Goal: Task Accomplishment & Management: Manage account settings

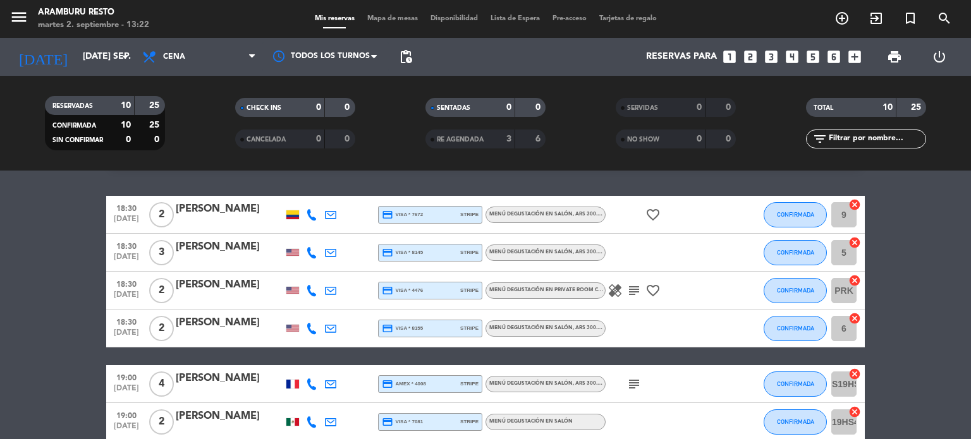
scroll to position [32, 0]
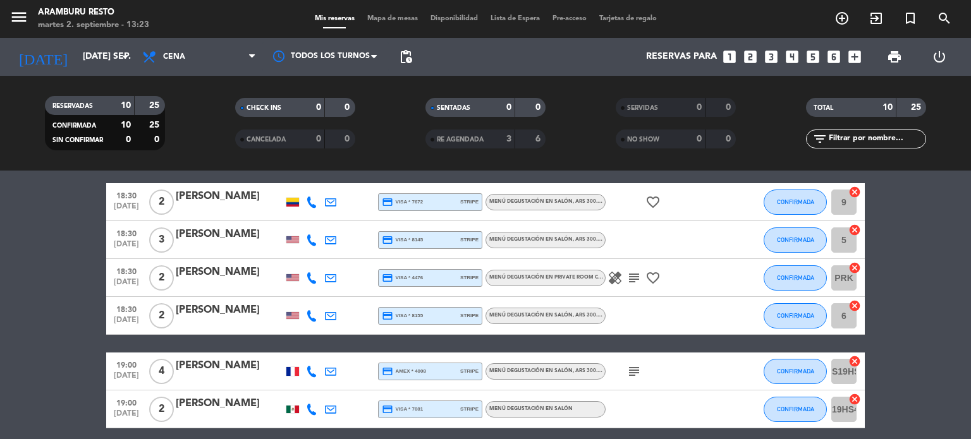
drag, startPoint x: 33, startPoint y: 264, endPoint x: 37, endPoint y: 286, distance: 21.8
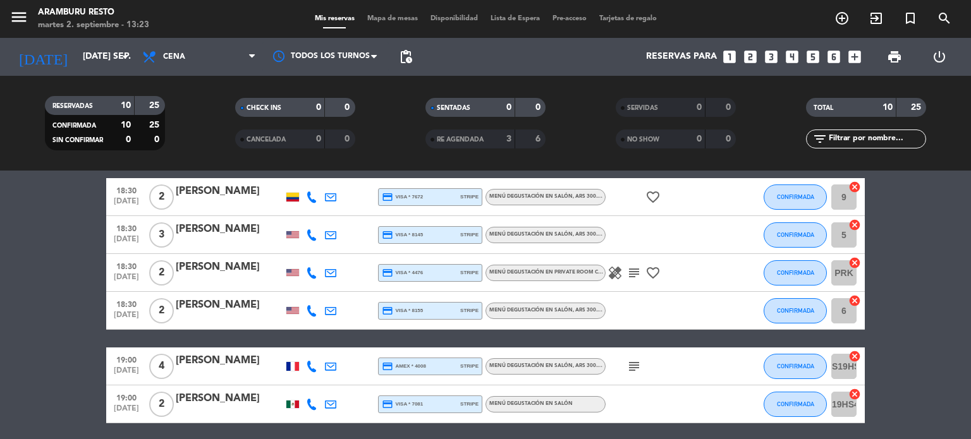
click at [37, 268] on bookings-row "18:30 [DATE] 2 [PERSON_NAME] credit_card visa * 7672 stripe Menú degustación en…" at bounding box center [485, 394] width 971 height 432
click at [106, 46] on input "[DATE] sep." at bounding box center [136, 57] width 120 height 23
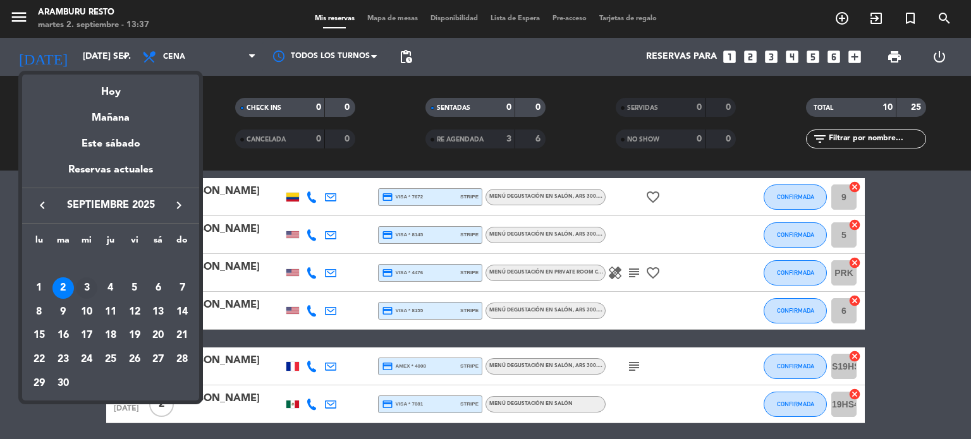
click at [77, 285] on div "3" at bounding box center [86, 287] width 21 height 21
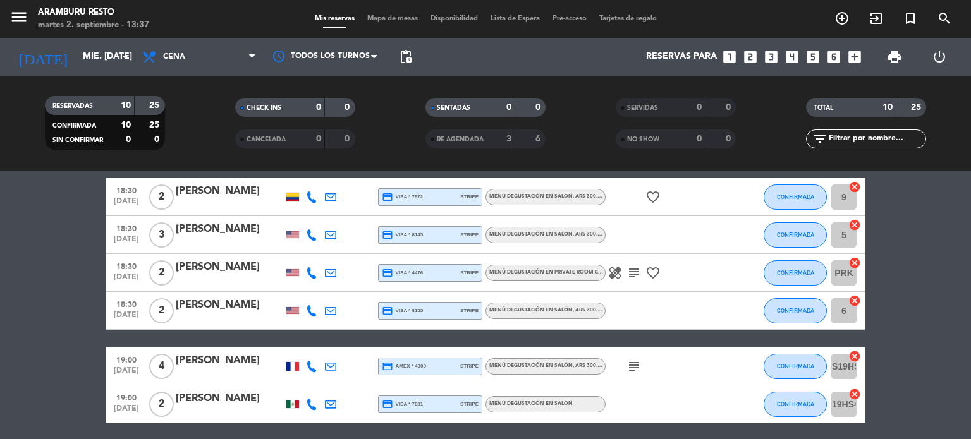
click at [32, 308] on bookings-row "18:30 [DATE] 2 [PERSON_NAME] credit_card visa * 7672 stripe Menú degustación en…" at bounding box center [485, 394] width 971 height 432
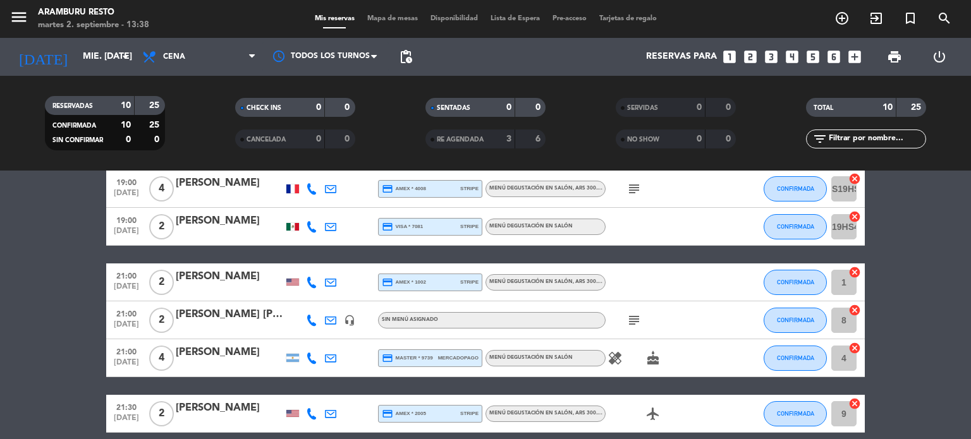
scroll to position [253, 0]
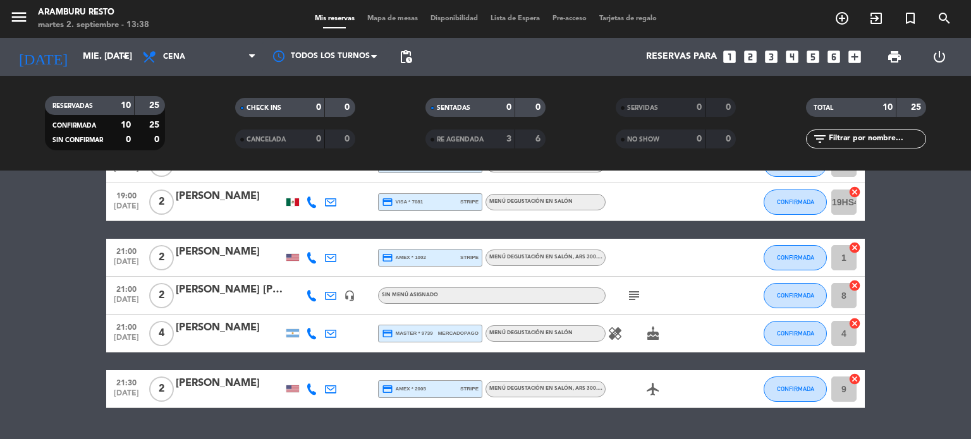
click at [393, 64] on span "pending_actions" at bounding box center [405, 56] width 25 height 25
click at [401, 58] on span "pending_actions" at bounding box center [405, 56] width 15 height 15
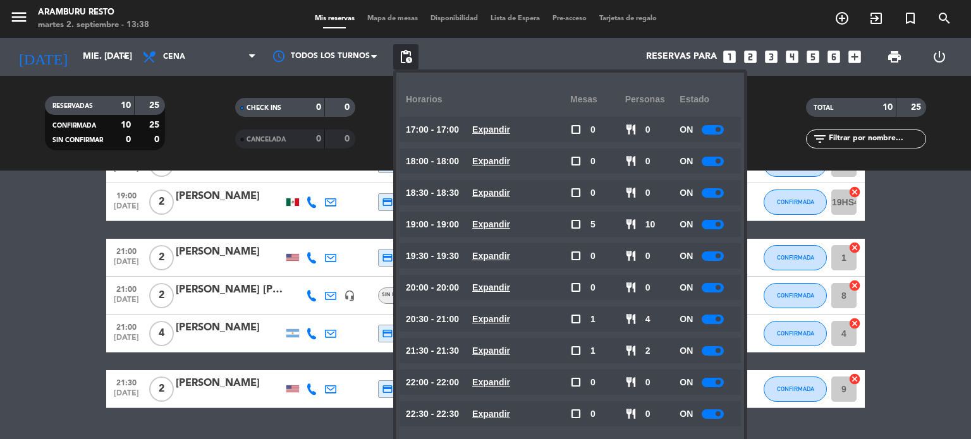
click at [0, 313] on bookings-row "18:30 [DATE] 2 [PERSON_NAME] credit_card visa * 7672 stripe Menú degustación en…" at bounding box center [485, 192] width 971 height 432
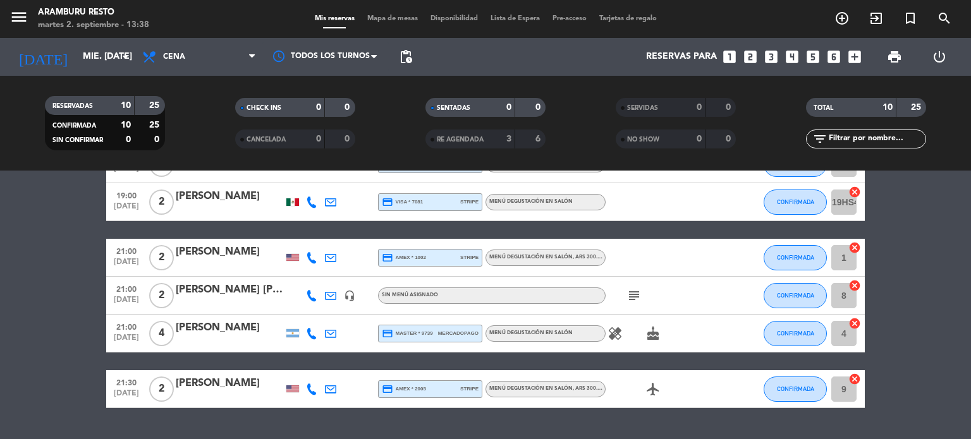
drag, startPoint x: 5, startPoint y: 185, endPoint x: 94, endPoint y: 93, distance: 127.8
click at [14, 178] on bookings-row "18:30 [DATE] 2 [PERSON_NAME] credit_card visa * 7672 stripe Menú degustación en…" at bounding box center [485, 192] width 971 height 432
click at [96, 71] on div "[DATE] mié. [DATE] arrow_drop_down" at bounding box center [72, 57] width 126 height 38
click at [93, 68] on input "mié. [DATE]" at bounding box center [136, 57] width 120 height 23
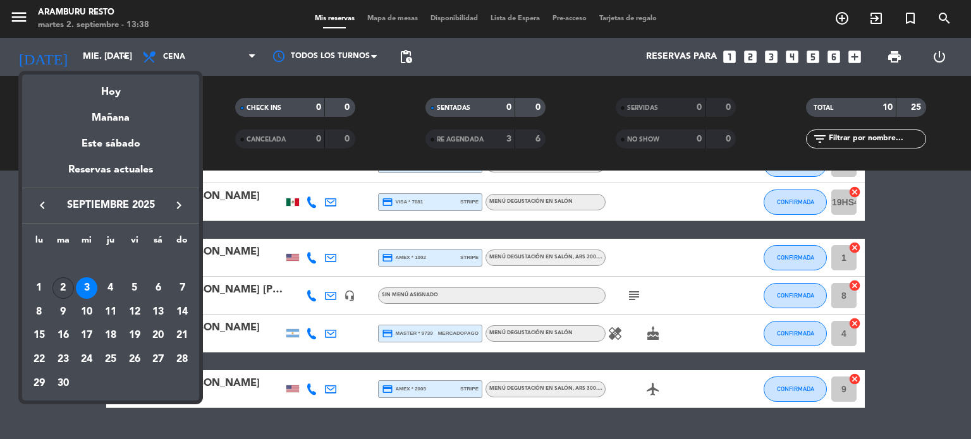
click at [66, 284] on div "2" at bounding box center [62, 287] width 21 height 21
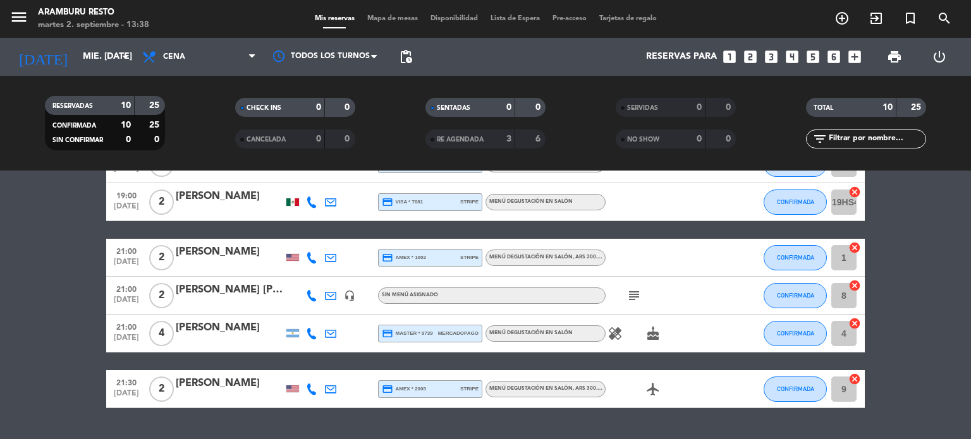
type input "[DATE] sep."
click at [313, 388] on icon at bounding box center [311, 389] width 11 height 11
click at [66, 228] on bookings-row "18:30 [DATE] 2 [PERSON_NAME] credit_card visa * 7672 stripe Menú degustación en…" at bounding box center [485, 192] width 971 height 432
click at [145, 250] on div "21:00 [DATE]" at bounding box center [126, 257] width 40 height 37
click at [939, 54] on icon "power_settings_new" at bounding box center [939, 56] width 15 height 15
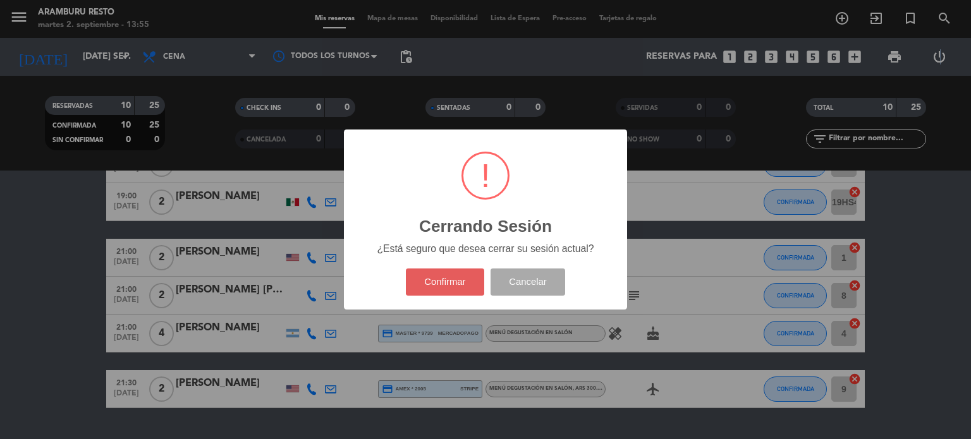
click at [460, 280] on button "Confirmar" at bounding box center [445, 282] width 79 height 27
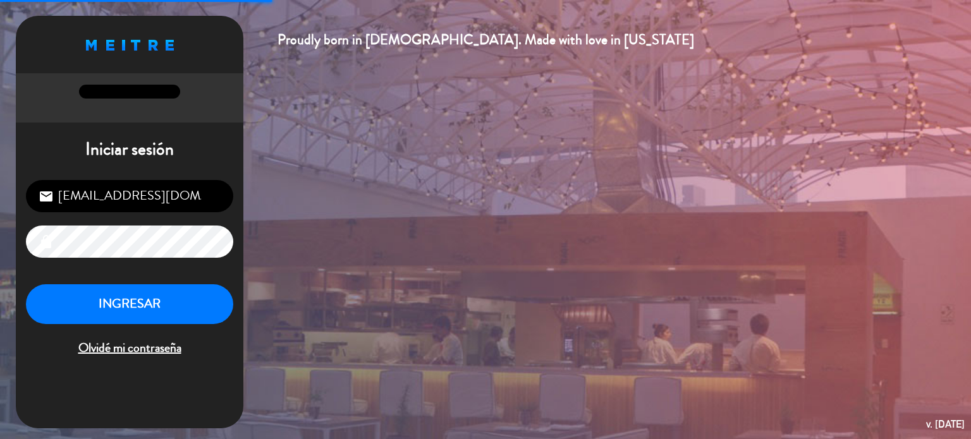
drag, startPoint x: 128, startPoint y: 196, endPoint x: 128, endPoint y: 204, distance: 8.2
click at [128, 196] on input "[EMAIL_ADDRESS][DOMAIN_NAME]" at bounding box center [129, 196] width 207 height 32
type input "[EMAIL_ADDRESS][DOMAIN_NAME]"
click at [130, 317] on button "INGRESAR" at bounding box center [129, 304] width 207 height 40
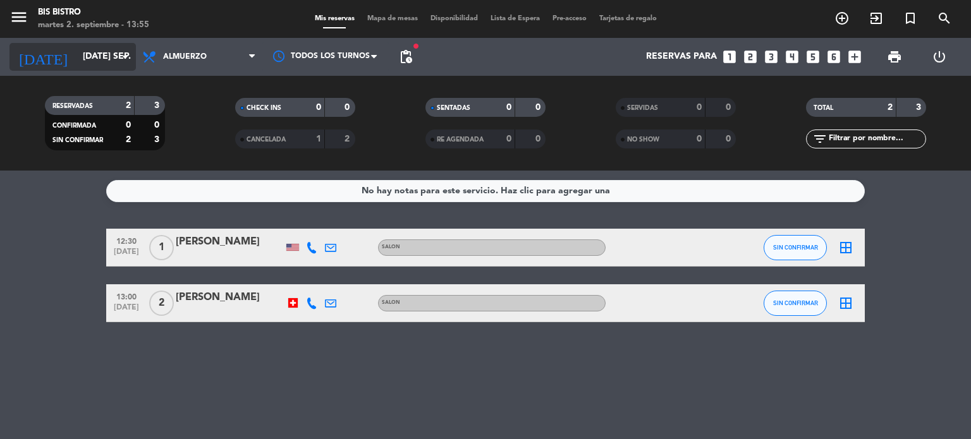
click at [76, 63] on input "[DATE] sep." at bounding box center [136, 57] width 120 height 23
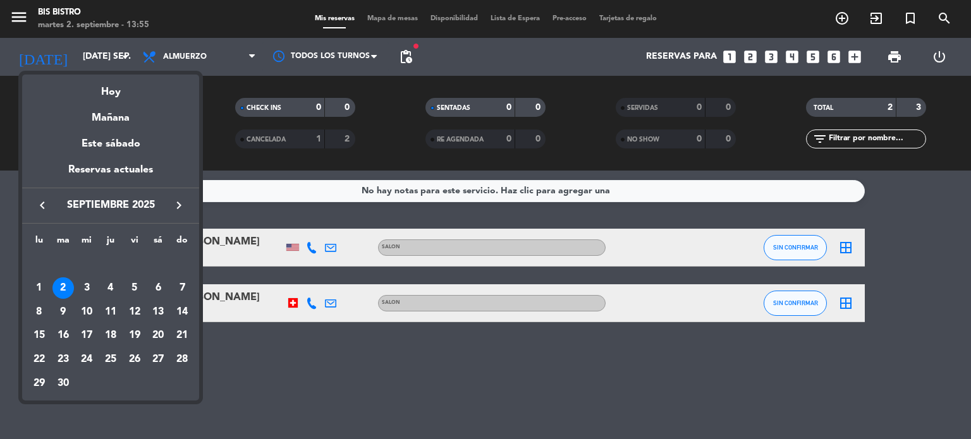
click at [179, 207] on icon "keyboard_arrow_right" at bounding box center [178, 205] width 15 height 15
click at [109, 306] on div "9" at bounding box center [110, 311] width 21 height 21
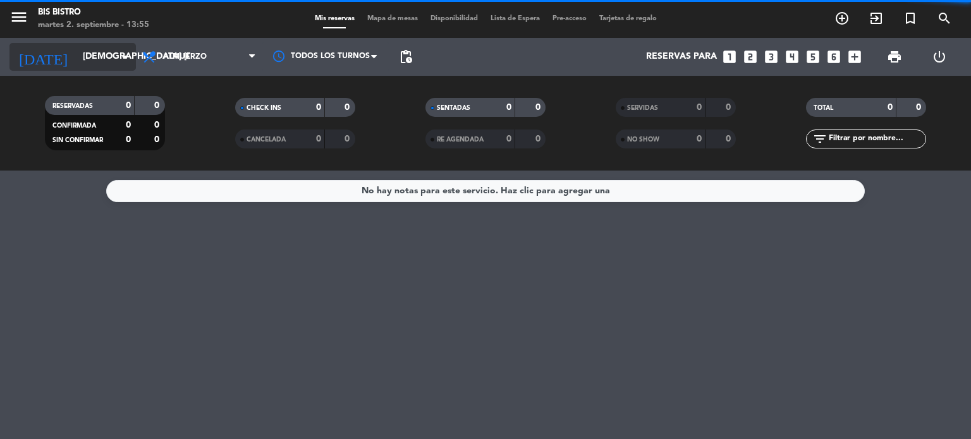
click at [102, 65] on input "[DEMOGRAPHIC_DATA] [DATE]" at bounding box center [136, 57] width 120 height 23
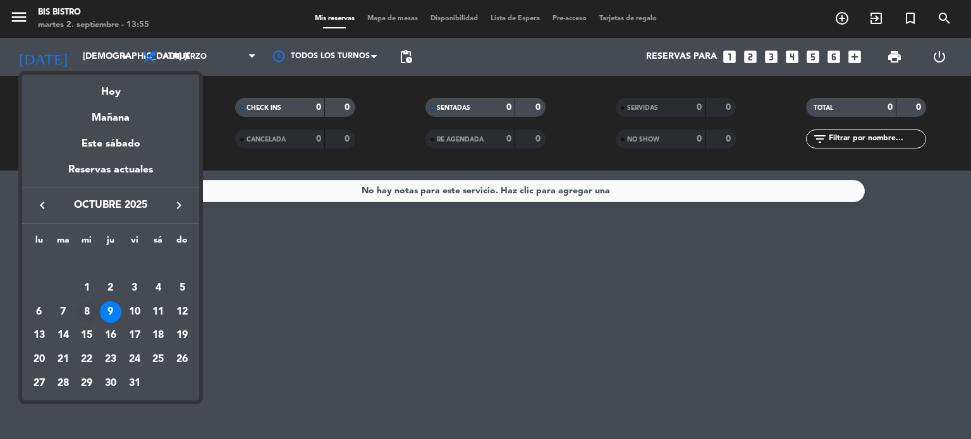
click at [90, 313] on div "8" at bounding box center [86, 311] width 21 height 21
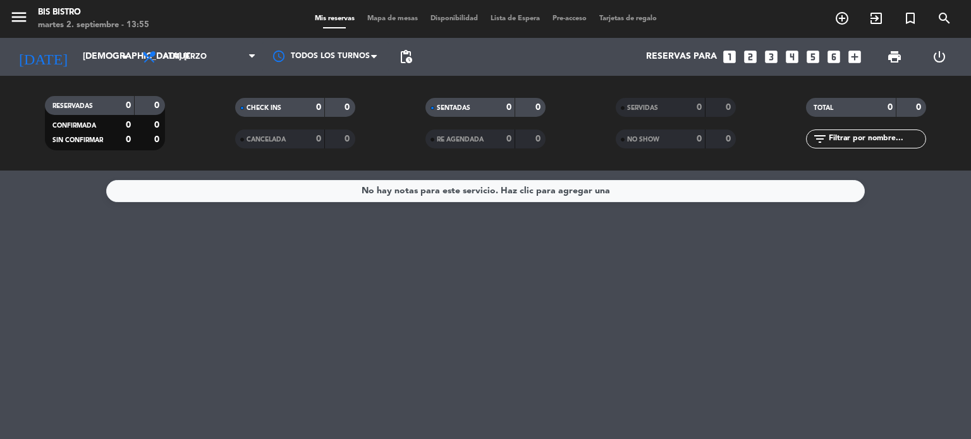
type input "mié. [DATE]"
click at [210, 53] on span "Almuerzo" at bounding box center [199, 57] width 126 height 28
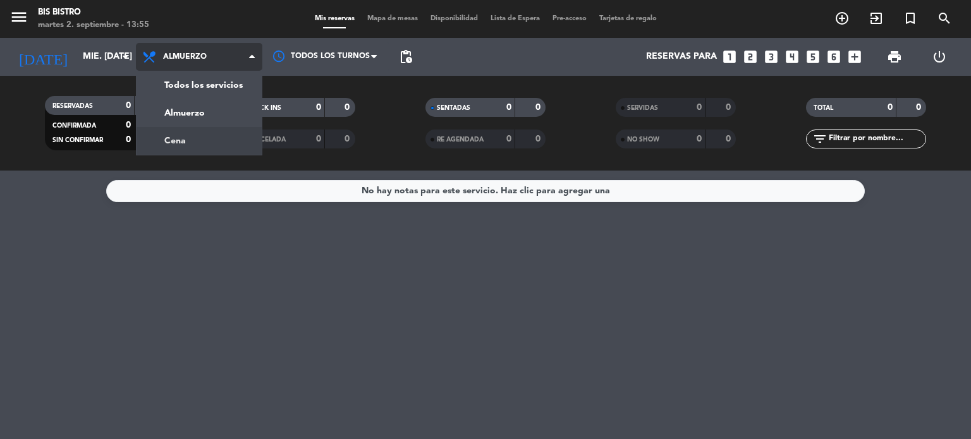
click at [217, 146] on div "menu Bis Bistro martes 2. septiembre - 13:55 Mis reservas Mapa de mesas Disponi…" at bounding box center [485, 85] width 971 height 171
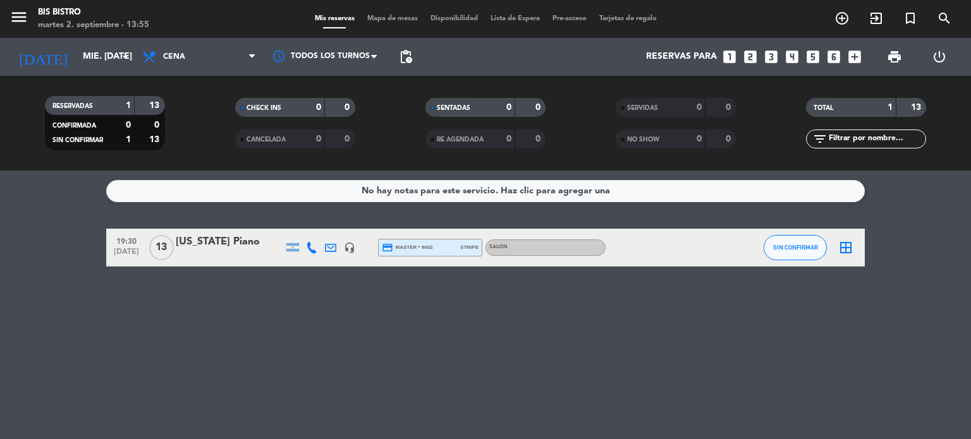
click at [217, 246] on div "[US_STATE] Piano" at bounding box center [229, 242] width 107 height 16
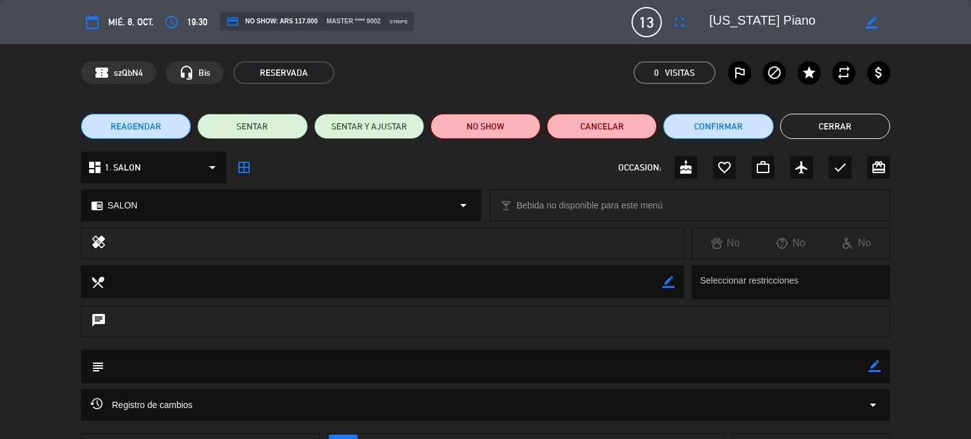
click at [121, 126] on span "REAGENDAR" at bounding box center [136, 126] width 51 height 13
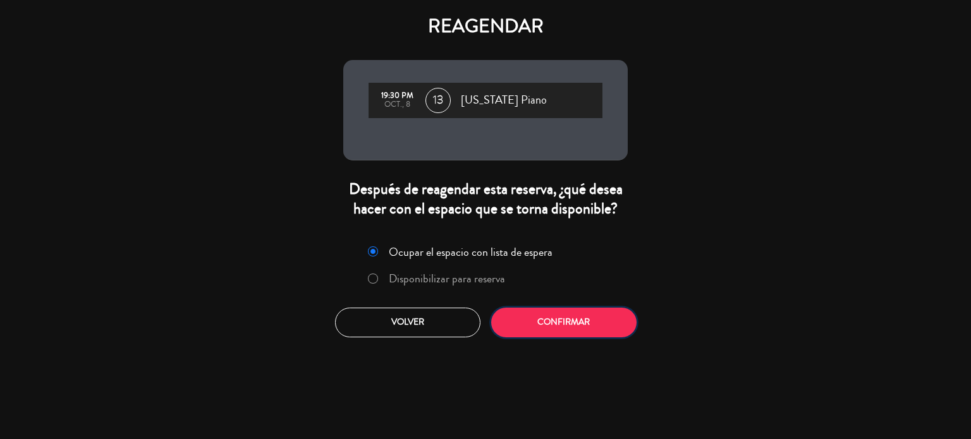
click at [538, 318] on button "Confirmar" at bounding box center [563, 323] width 145 height 30
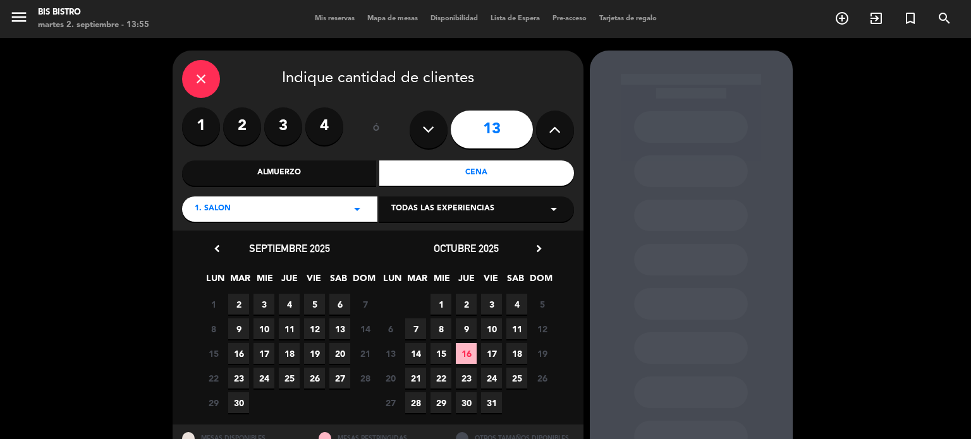
click at [442, 328] on span "8" at bounding box center [440, 329] width 21 height 21
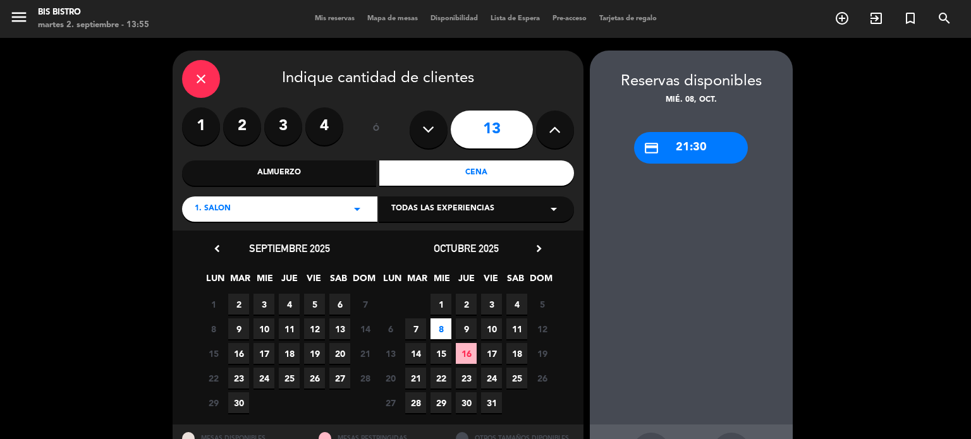
click at [205, 82] on icon "close" at bounding box center [200, 78] width 15 height 15
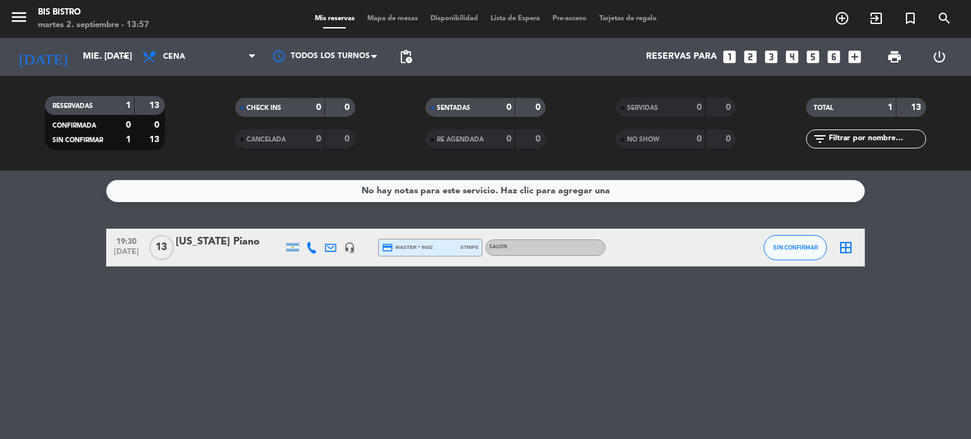
click at [246, 245] on div "[US_STATE] Piano" at bounding box center [229, 242] width 107 height 16
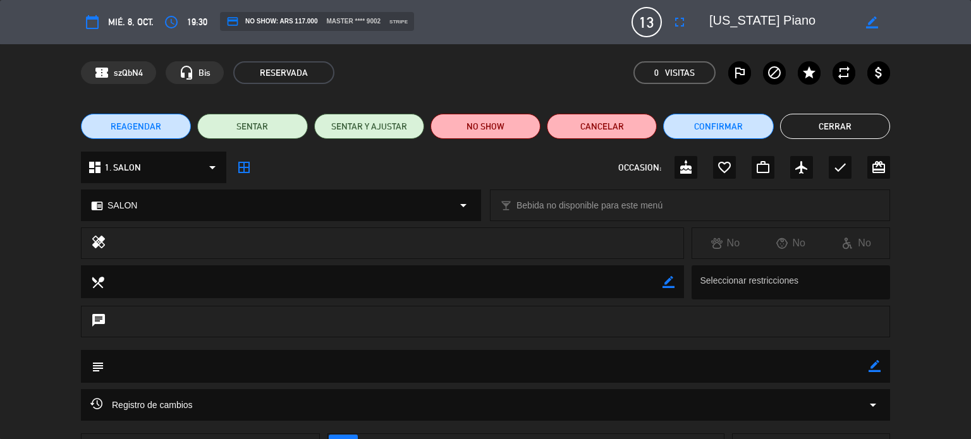
click at [155, 126] on span "REAGENDAR" at bounding box center [136, 126] width 51 height 13
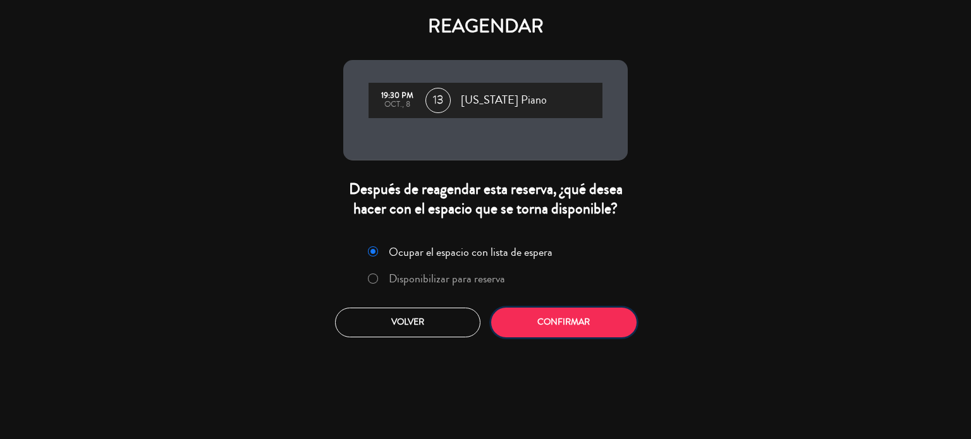
click at [551, 318] on button "Confirmar" at bounding box center [563, 323] width 145 height 30
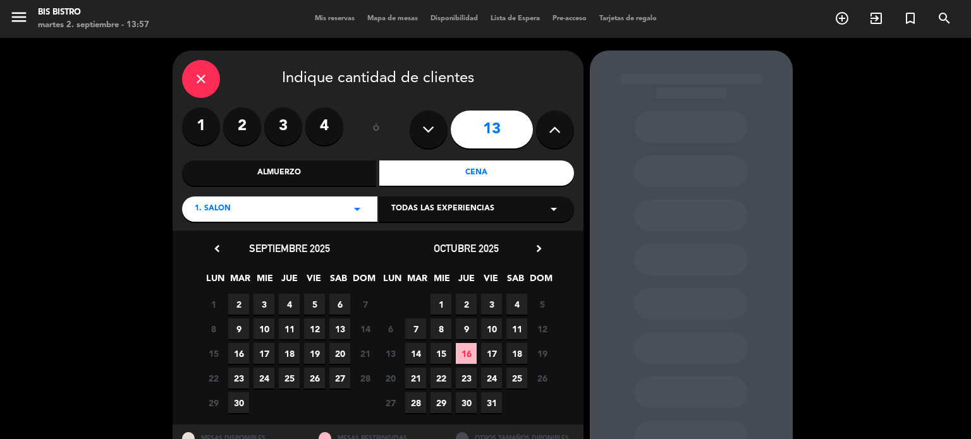
click at [444, 328] on span "8" at bounding box center [440, 329] width 21 height 21
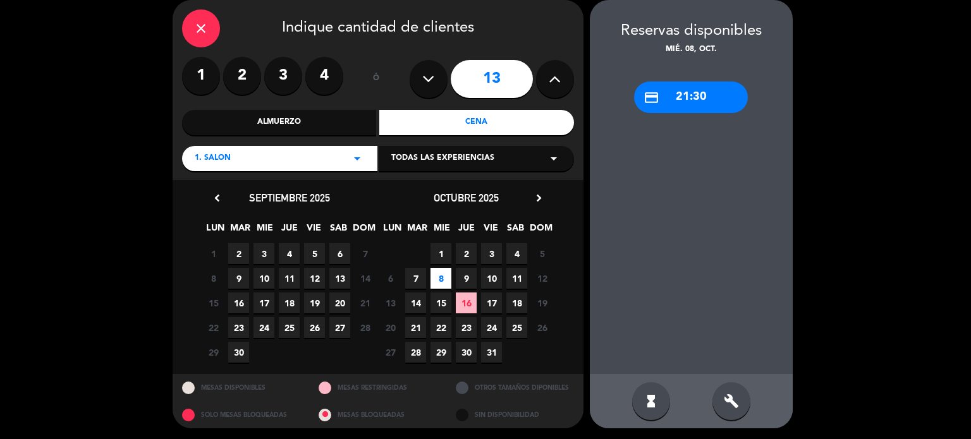
click at [700, 106] on div "credit_card 21:30" at bounding box center [691, 98] width 114 height 32
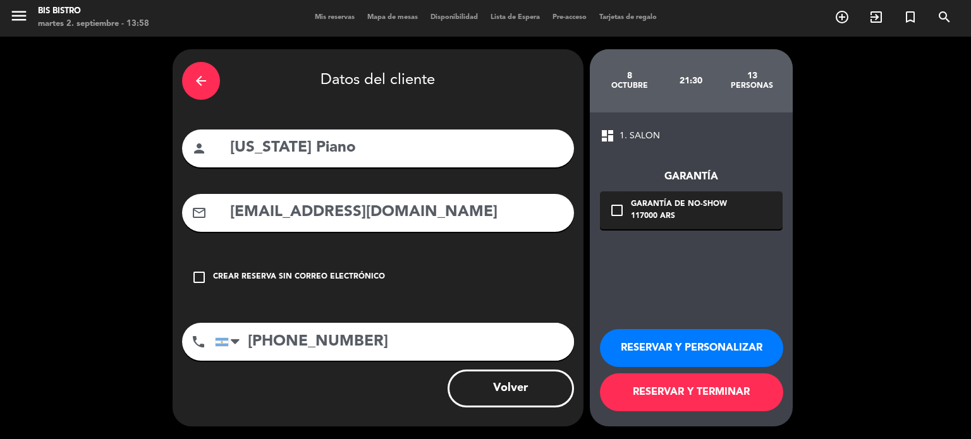
scroll to position [1, 0]
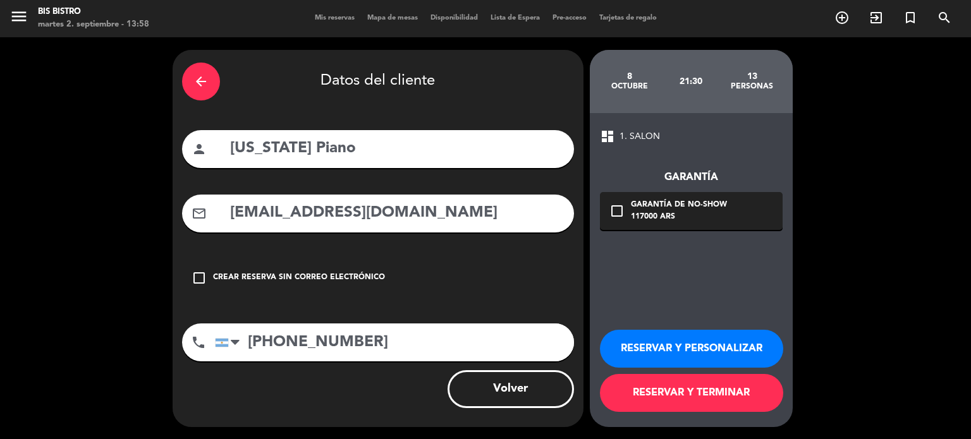
click at [619, 210] on icon "check_box_outline_blank" at bounding box center [616, 210] width 15 height 15
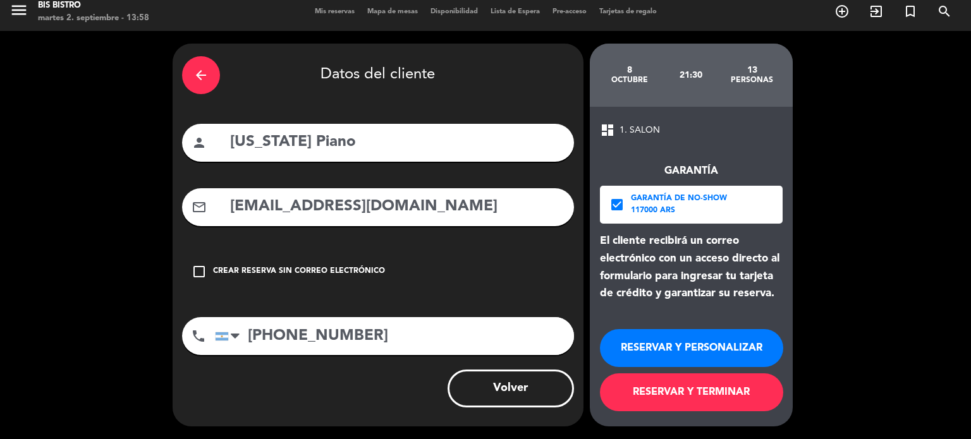
click at [734, 398] on button "RESERVAR Y TERMINAR" at bounding box center [691, 392] width 183 height 38
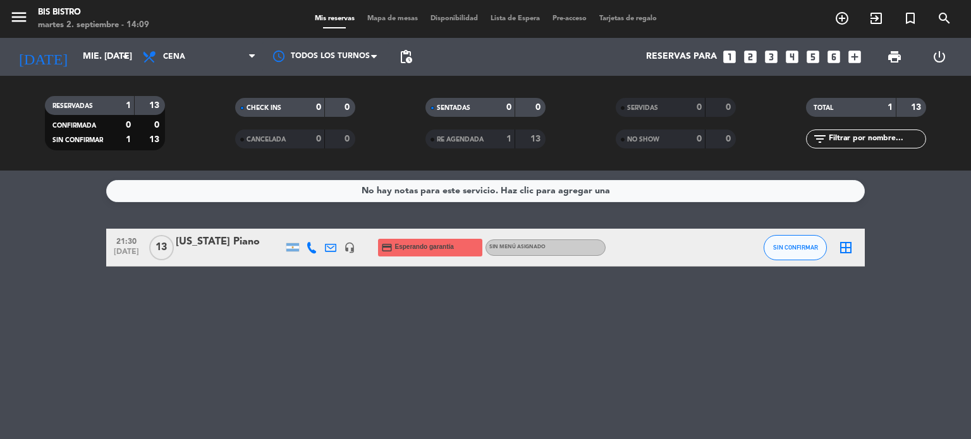
click at [945, 63] on icon "power_settings_new" at bounding box center [939, 56] width 15 height 15
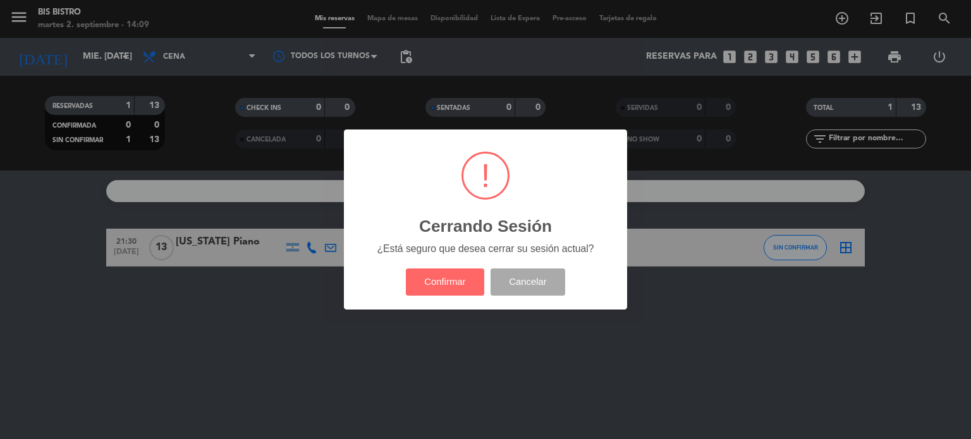
drag, startPoint x: 439, startPoint y: 279, endPoint x: 189, endPoint y: 9, distance: 367.6
click at [439, 275] on button "Confirmar" at bounding box center [445, 282] width 79 height 27
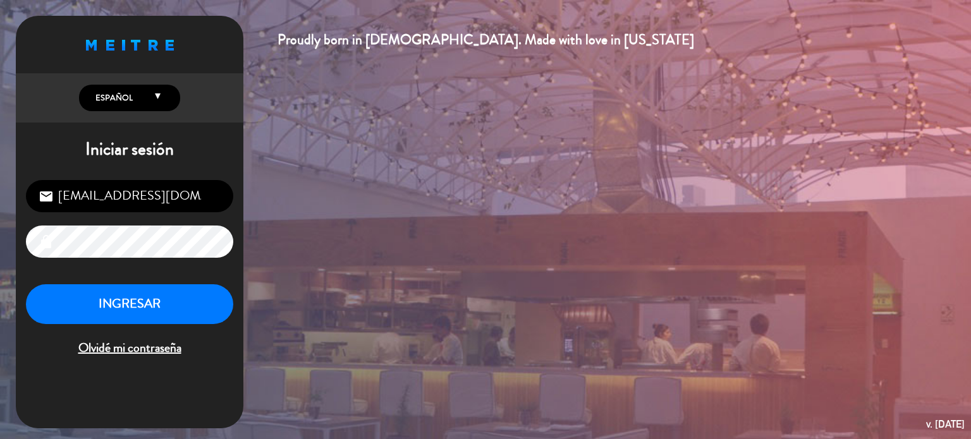
click at [157, 195] on input "[EMAIL_ADDRESS][DOMAIN_NAME]" at bounding box center [129, 196] width 207 height 32
type input "[EMAIL_ADDRESS][DOMAIN_NAME]"
click at [153, 307] on button "INGRESAR" at bounding box center [129, 304] width 207 height 40
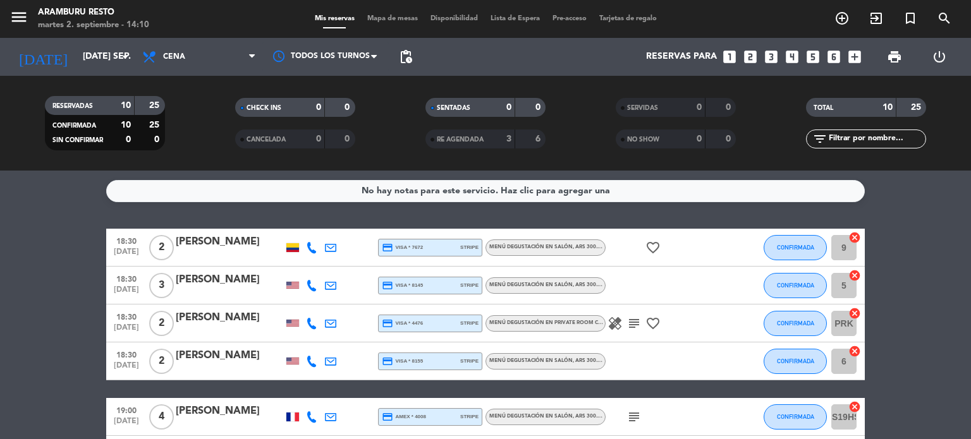
click at [746, 55] on icon "looks_two" at bounding box center [750, 57] width 16 height 16
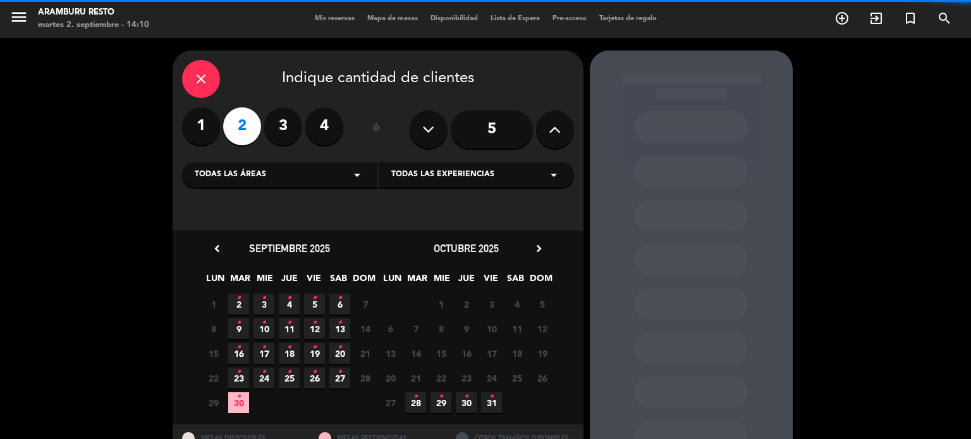
click at [303, 179] on div "Todas las áreas arrow_drop_down" at bounding box center [279, 174] width 195 height 25
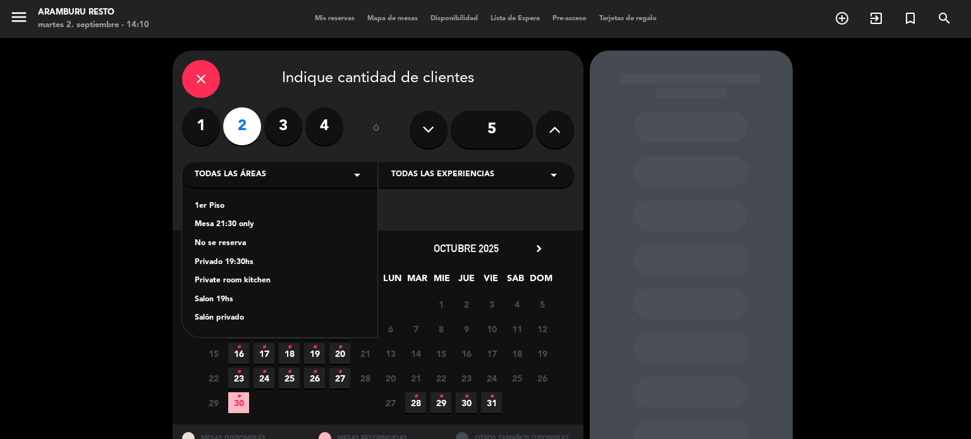
drag, startPoint x: 249, startPoint y: 301, endPoint x: 437, endPoint y: 224, distance: 203.3
click at [249, 300] on div "Salon 19hs" at bounding box center [280, 300] width 170 height 13
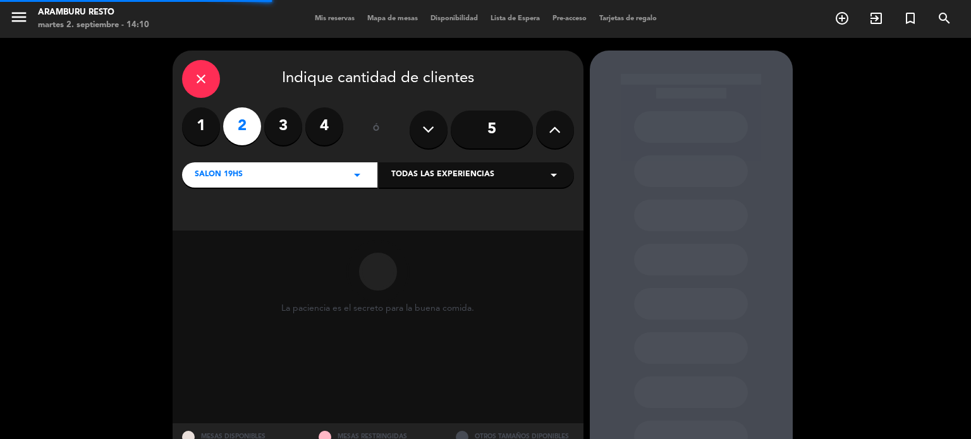
click at [469, 175] on span "Todas las experiencias" at bounding box center [442, 175] width 103 height 13
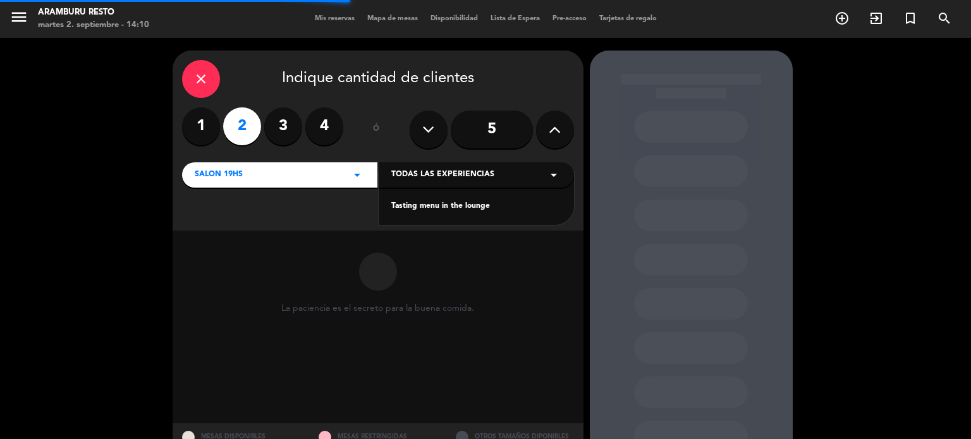
click at [441, 206] on div "Tasting menu in the lounge" at bounding box center [476, 206] width 170 height 13
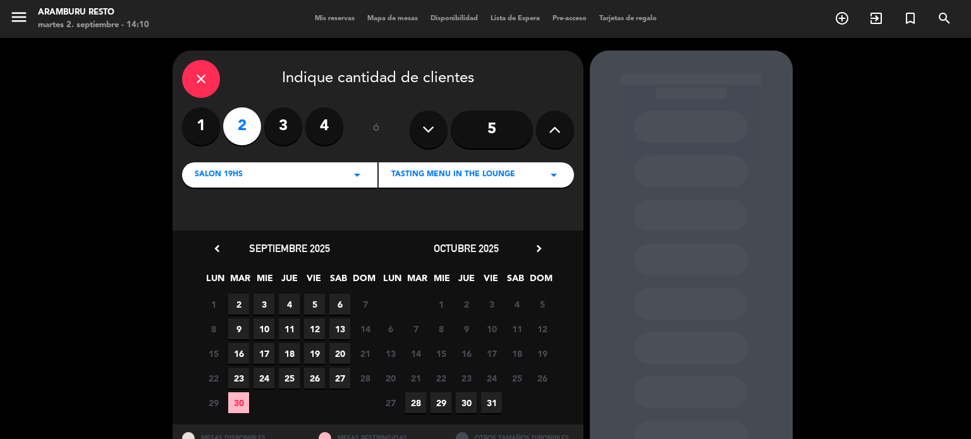
click at [242, 303] on span "2" at bounding box center [238, 304] width 21 height 21
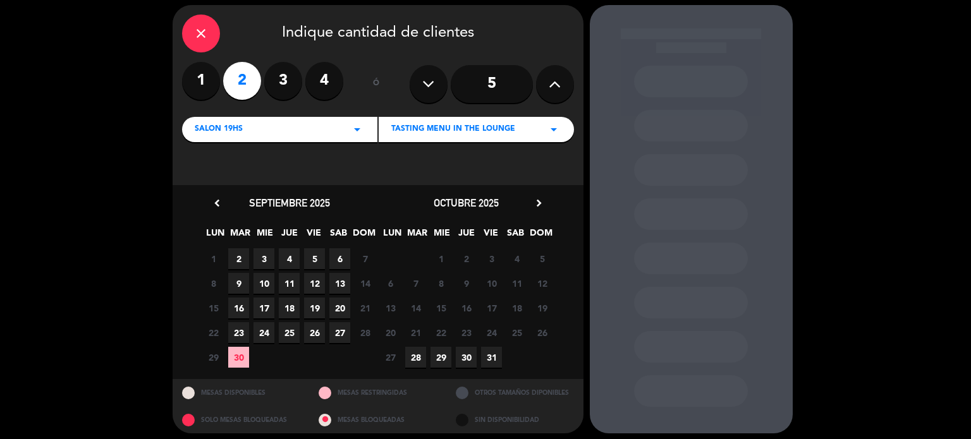
scroll to position [51, 0]
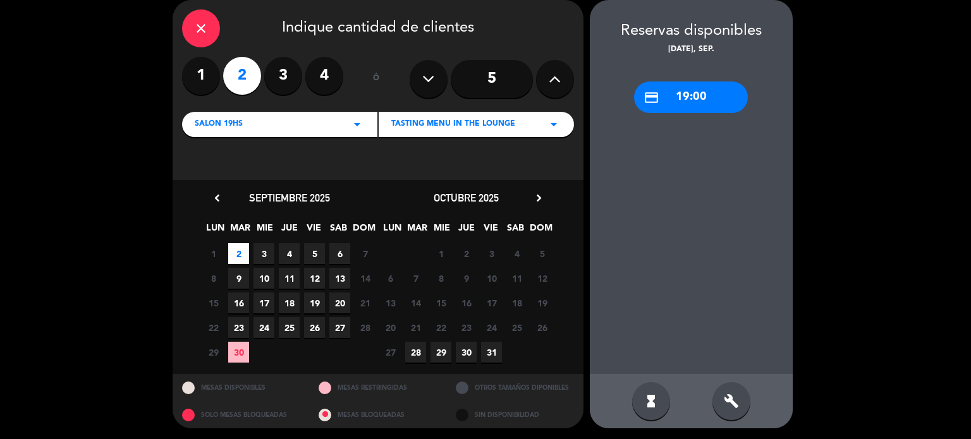
click at [684, 85] on div "credit_card 19:00" at bounding box center [691, 98] width 114 height 32
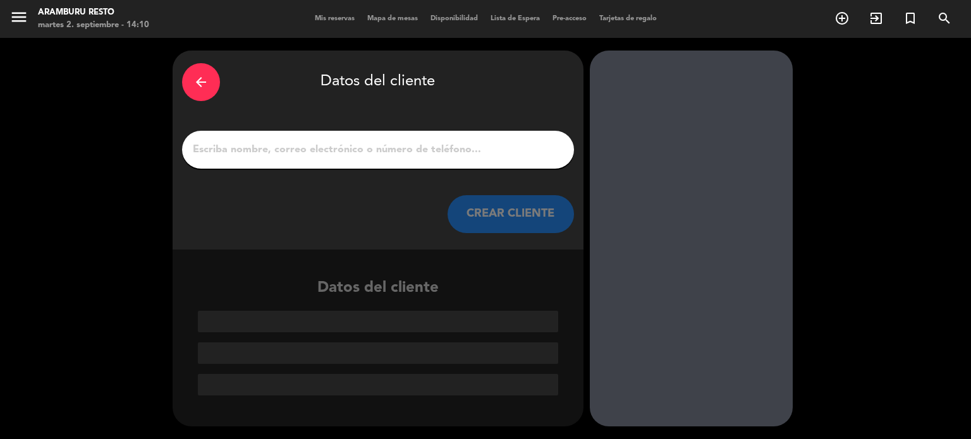
scroll to position [0, 0]
click at [354, 155] on input "1" at bounding box center [377, 150] width 373 height 18
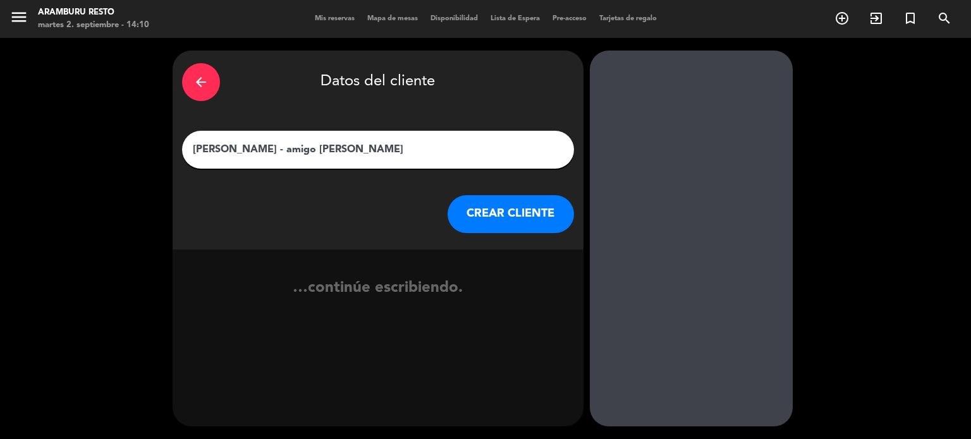
type input "[PERSON_NAME] - amigo [PERSON_NAME]"
drag, startPoint x: 489, startPoint y: 217, endPoint x: 483, endPoint y: 221, distance: 6.5
click at [483, 221] on button "CREAR CLIENTE" at bounding box center [510, 214] width 126 height 38
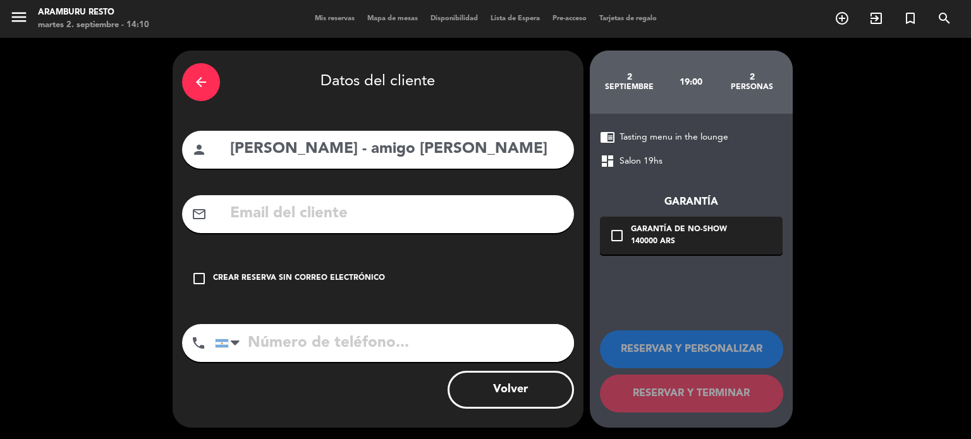
click at [293, 219] on input "text" at bounding box center [397, 214] width 336 height 26
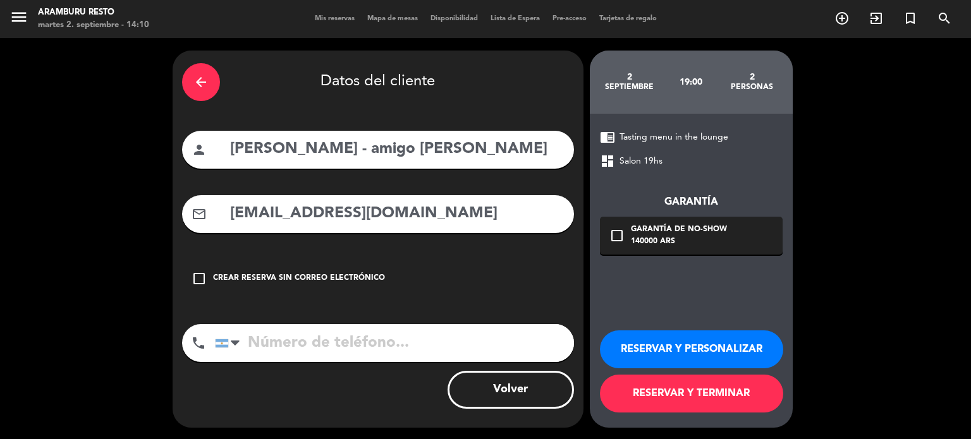
type input "[EMAIL_ADDRESS][DOMAIN_NAME]"
type input "1148111414"
click at [706, 399] on button "RESERVAR Y TERMINAR" at bounding box center [691, 394] width 183 height 38
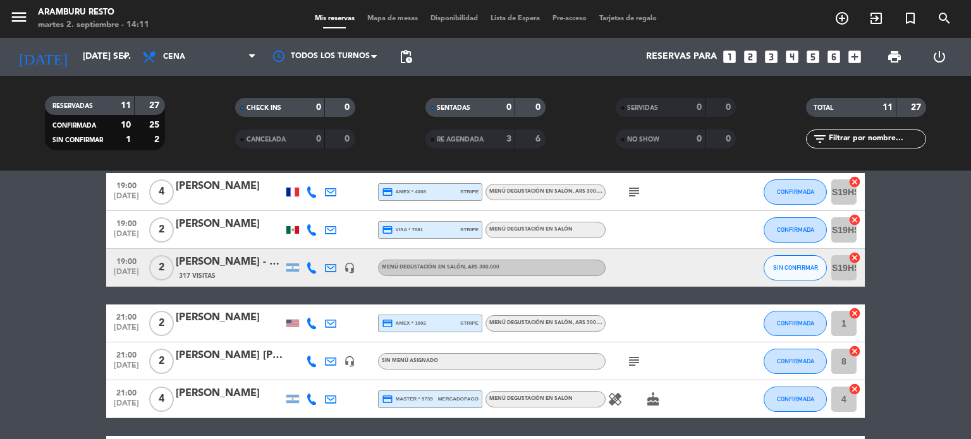
scroll to position [253, 0]
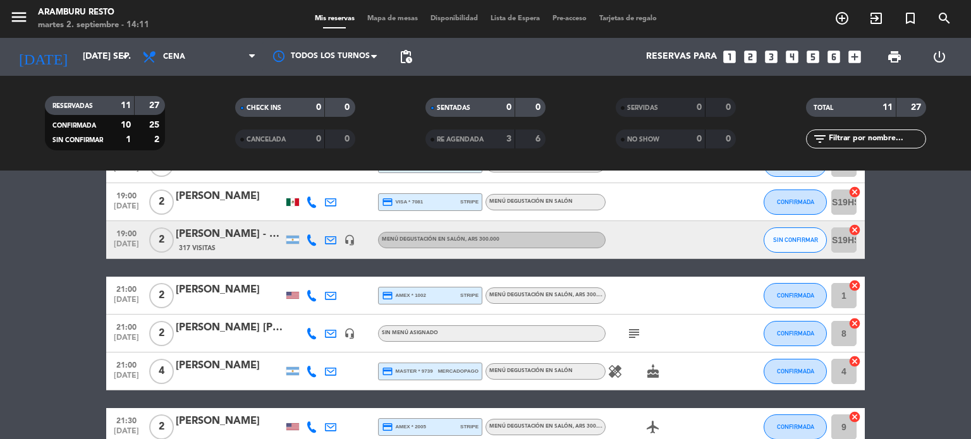
click at [243, 228] on div "[PERSON_NAME] - amigo [PERSON_NAME]" at bounding box center [229, 234] width 107 height 16
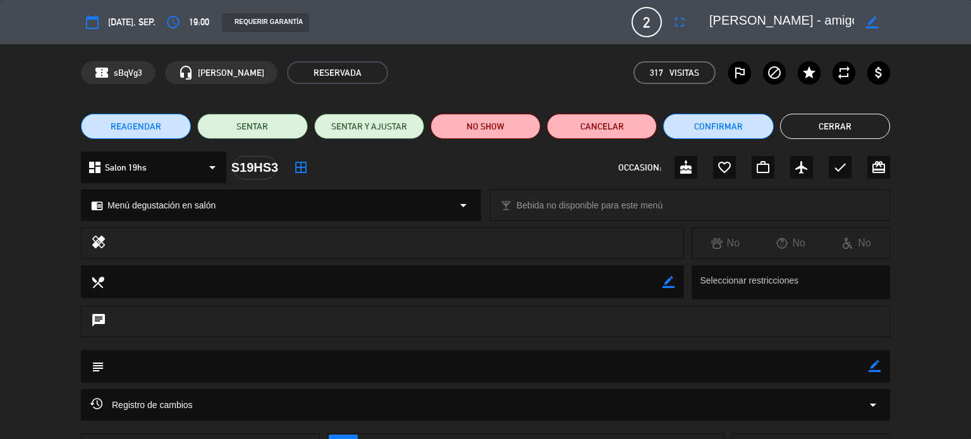
drag, startPoint x: 880, startPoint y: 366, endPoint x: 840, endPoint y: 367, distance: 39.8
click at [877, 367] on icon "border_color" at bounding box center [874, 366] width 12 height 12
click at [840, 367] on textarea at bounding box center [486, 366] width 764 height 32
type textarea "invitacion"
click at [878, 363] on icon at bounding box center [874, 366] width 12 height 12
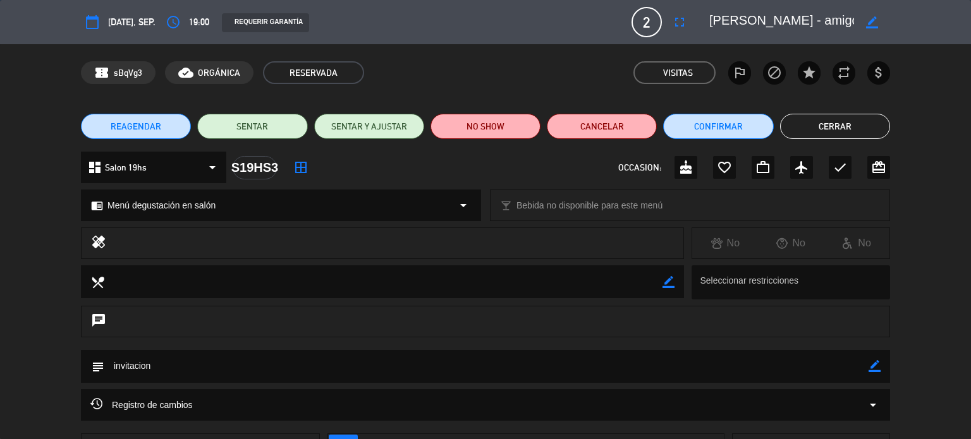
click at [817, 123] on button "Cerrar" at bounding box center [835, 126] width 110 height 25
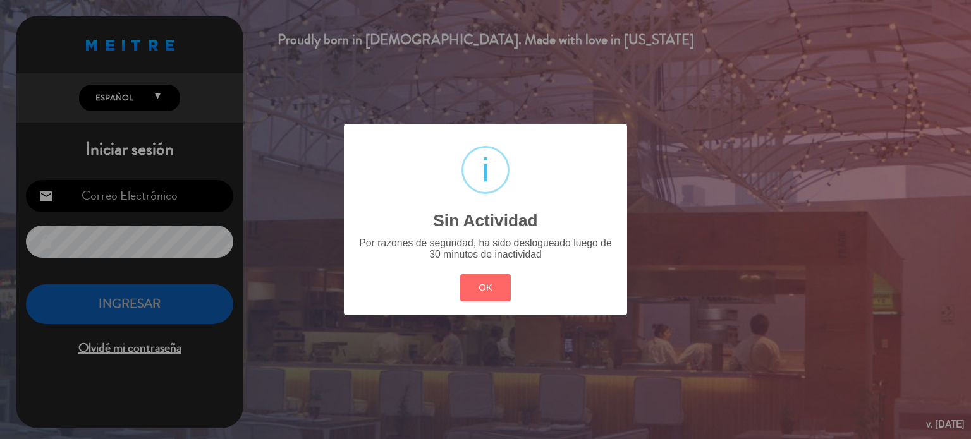
type input "[EMAIL_ADDRESS][DOMAIN_NAME]"
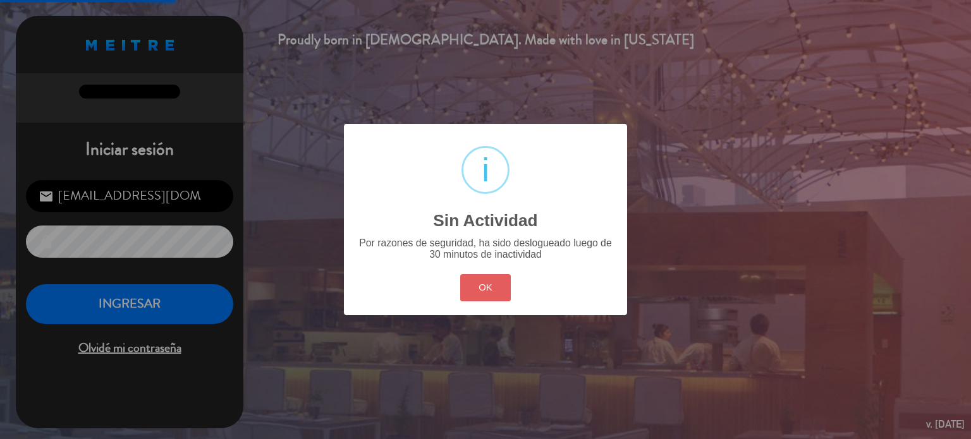
click at [486, 280] on button "OK" at bounding box center [485, 287] width 51 height 27
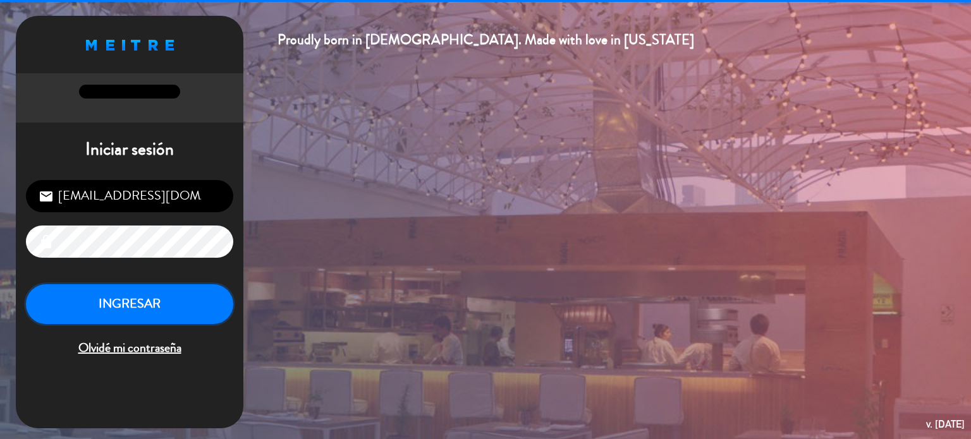
click at [159, 301] on button "INGRESAR" at bounding box center [129, 304] width 207 height 40
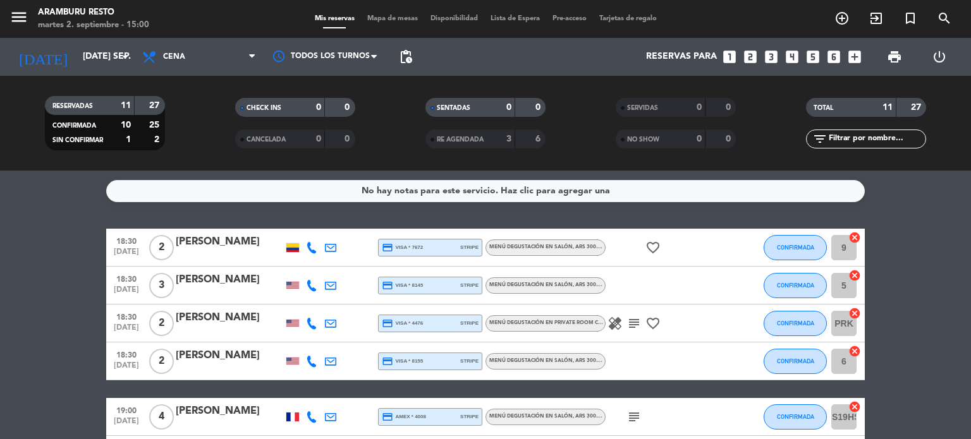
drag, startPoint x: 4, startPoint y: 191, endPoint x: 20, endPoint y: 146, distance: 47.6
click at [11, 179] on div "No hay notas para este servicio. Haz clic para agregar una 18:30 [DATE] 2 [PERS…" at bounding box center [485, 305] width 971 height 269
click at [949, 60] on div "power_settings_new" at bounding box center [938, 57] width 45 height 38
click at [943, 53] on icon "power_settings_new" at bounding box center [939, 56] width 15 height 15
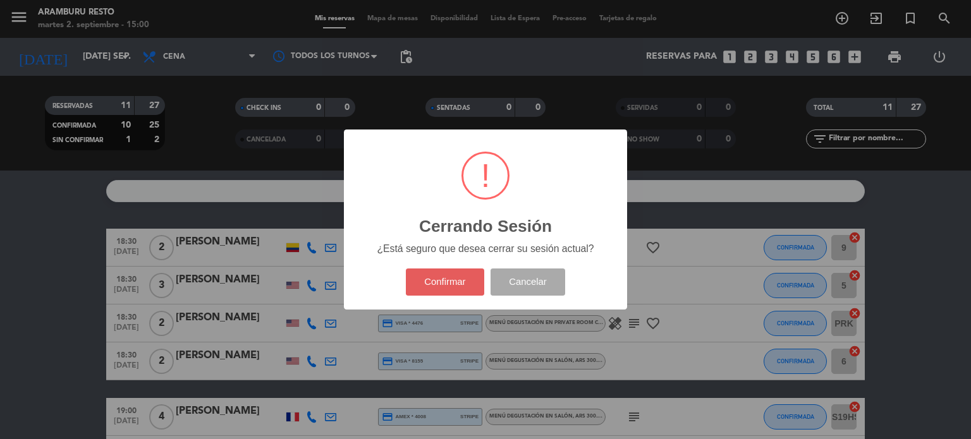
click at [436, 276] on button "Confirmar" at bounding box center [445, 282] width 79 height 27
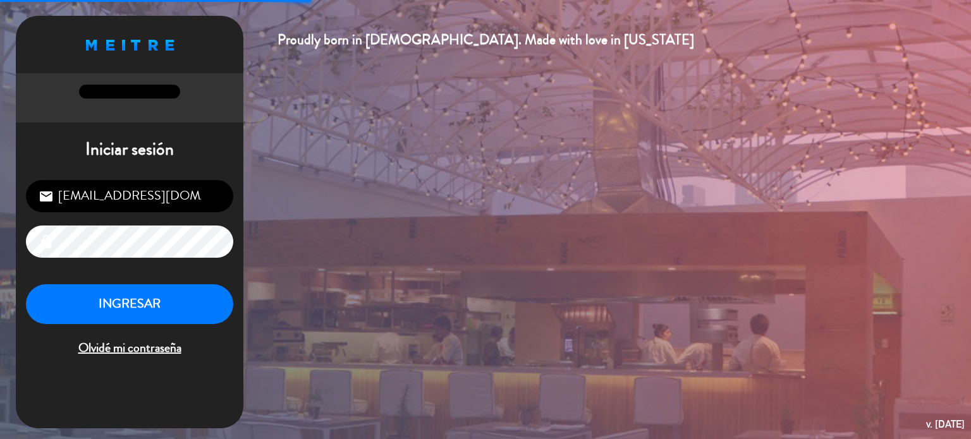
drag, startPoint x: 128, startPoint y: 200, endPoint x: 130, endPoint y: 207, distance: 7.2
click at [128, 200] on input "[EMAIL_ADDRESS][DOMAIN_NAME]" at bounding box center [129, 196] width 207 height 32
type input "[EMAIL_ADDRESS][DOMAIN_NAME]"
click at [128, 312] on button "INGRESAR" at bounding box center [129, 304] width 207 height 40
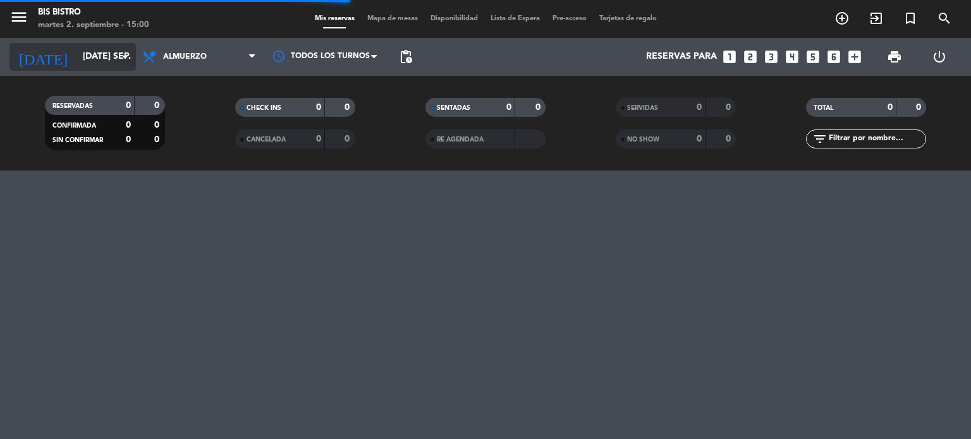
click at [107, 51] on input "[DATE] sep." at bounding box center [136, 57] width 120 height 23
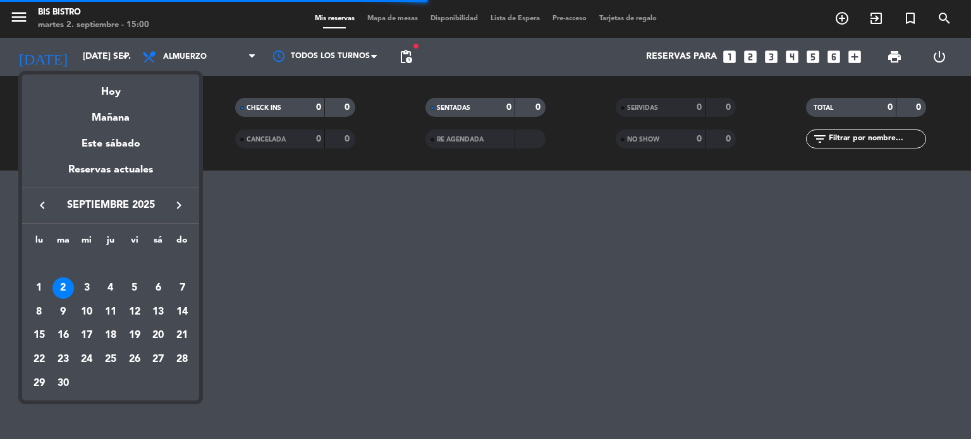
click at [177, 197] on div "keyboard_arrow_left septiembre 2025 keyboard_arrow_right" at bounding box center [110, 205] width 177 height 35
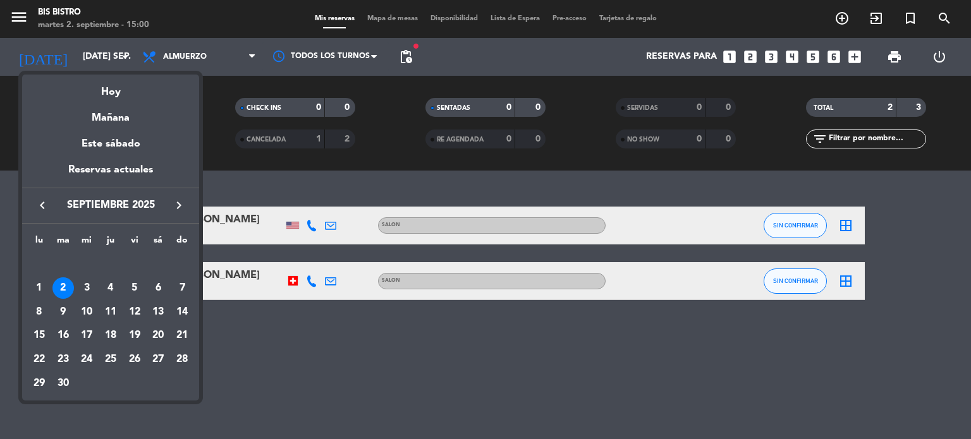
click at [179, 207] on icon "keyboard_arrow_right" at bounding box center [178, 205] width 15 height 15
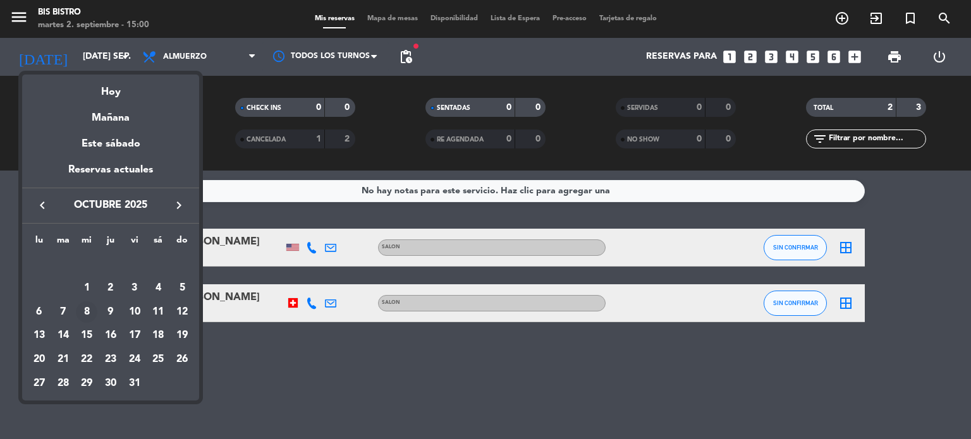
click at [78, 310] on div "8" at bounding box center [86, 311] width 21 height 21
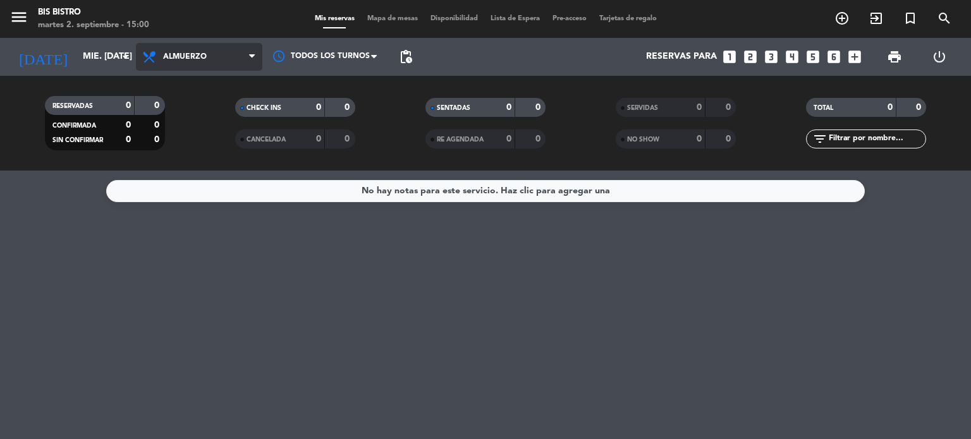
click at [240, 52] on span "Almuerzo" at bounding box center [199, 57] width 126 height 28
click at [193, 156] on div "RESERVADAS 0 0 CONFIRMADA 0 0 SIN CONFIRMAR 0 0" at bounding box center [104, 123] width 190 height 70
click at [204, 55] on span "Almuerzo" at bounding box center [185, 56] width 44 height 9
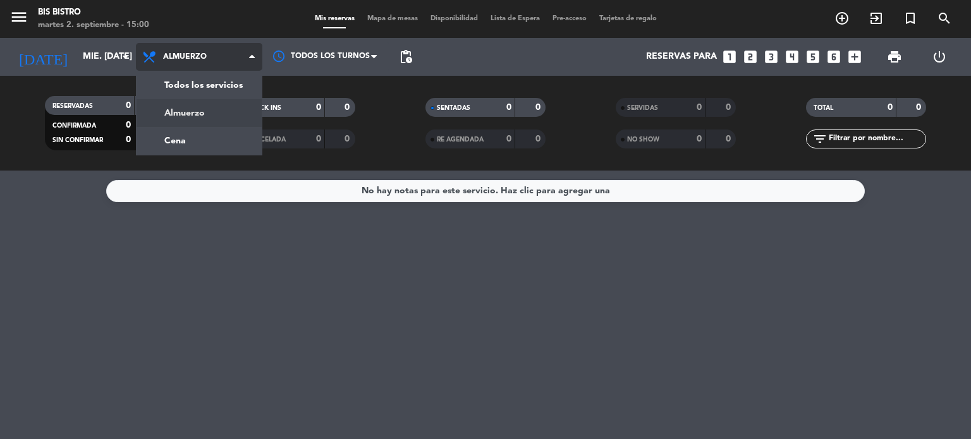
click at [196, 129] on div "menu Bis Bistro martes 2. septiembre - 15:00 Mis reservas Mapa de mesas Disponi…" at bounding box center [485, 85] width 971 height 171
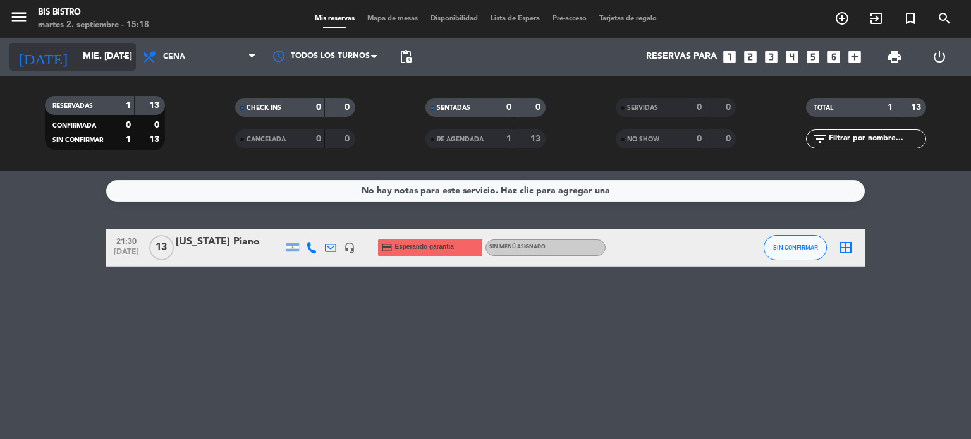
click at [71, 43] on div "[DATE] mié. [DATE] arrow_drop_down" at bounding box center [72, 57] width 126 height 28
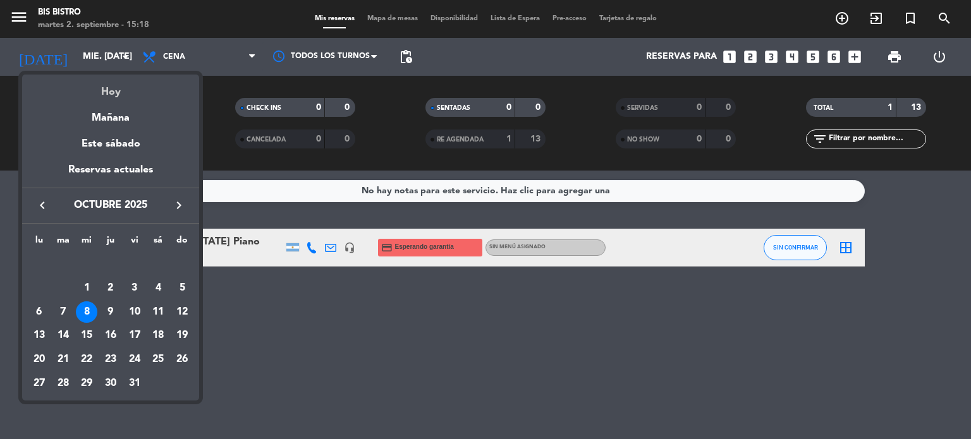
click at [109, 90] on div "Hoy" at bounding box center [110, 88] width 177 height 26
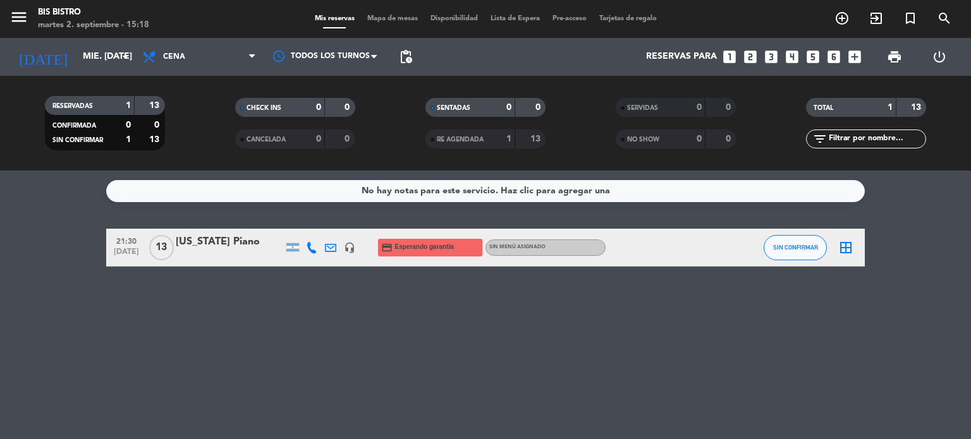
type input "[DATE] sep."
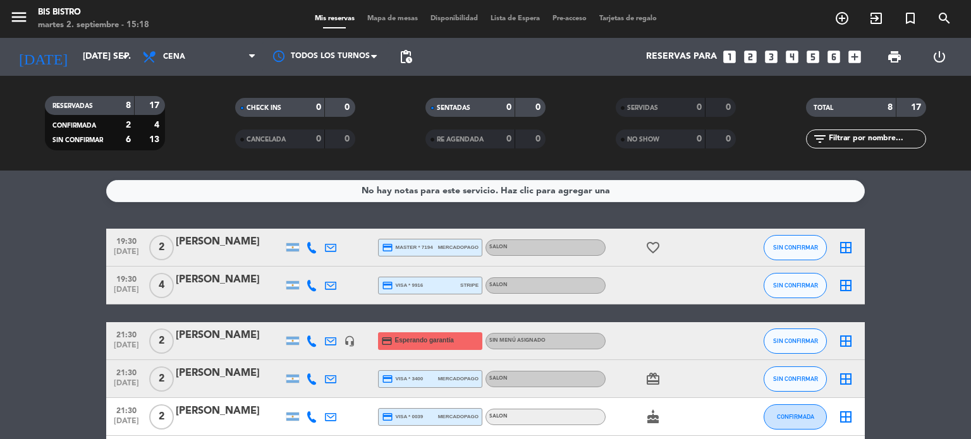
click at [938, 63] on icon "power_settings_new" at bounding box center [939, 56] width 15 height 15
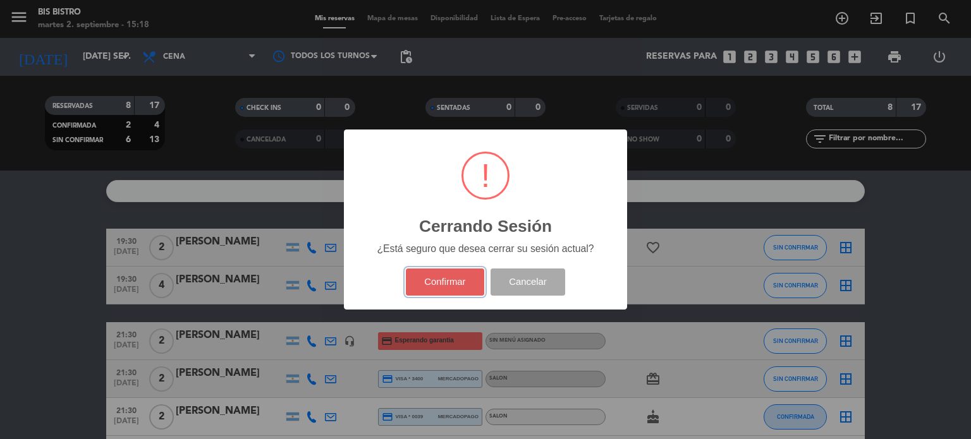
click at [444, 281] on button "Confirmar" at bounding box center [445, 282] width 79 height 27
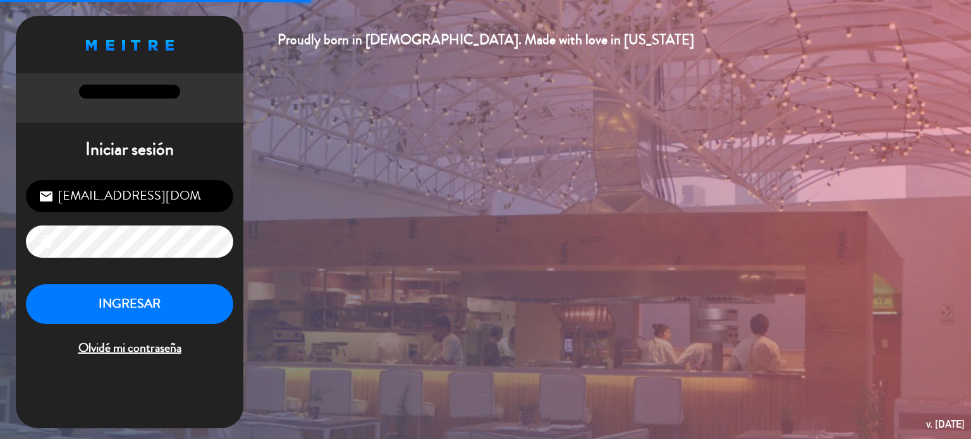
click at [174, 186] on input "[EMAIL_ADDRESS][DOMAIN_NAME]" at bounding box center [129, 196] width 207 height 32
type input "[EMAIL_ADDRESS][DOMAIN_NAME]"
click at [145, 296] on button "INGRESAR" at bounding box center [129, 304] width 207 height 40
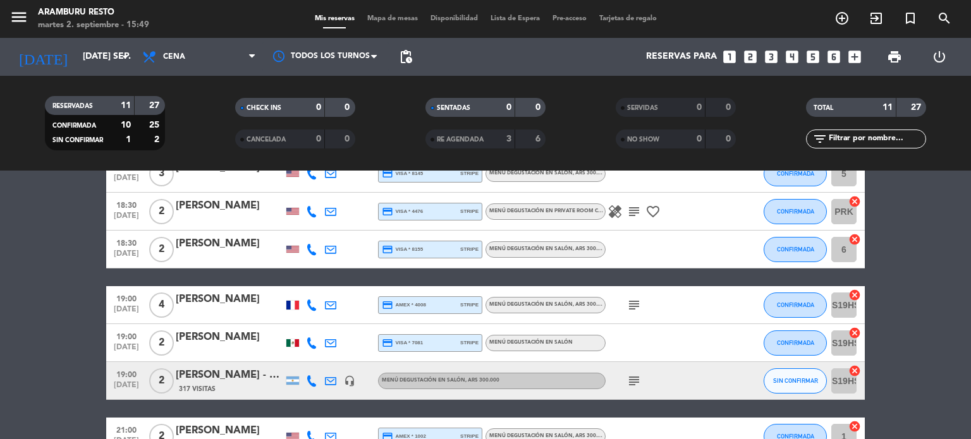
scroll to position [126, 0]
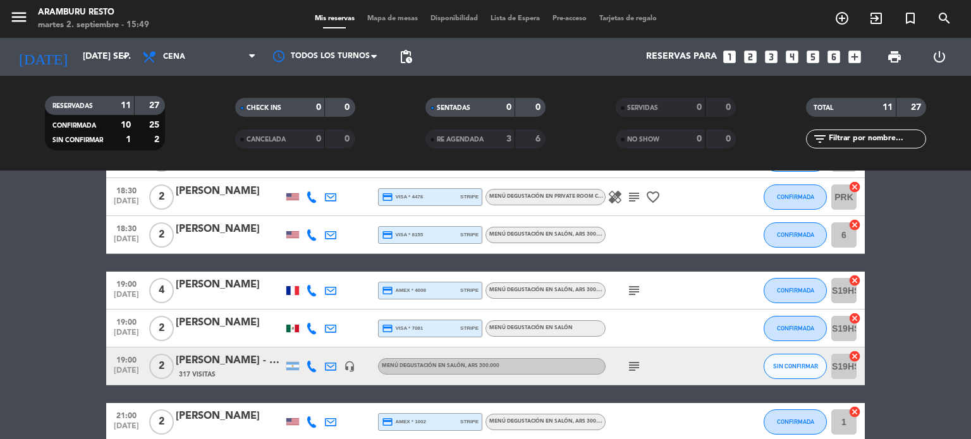
click at [13, 281] on bookings-row "18:30 [DATE] 2 [PERSON_NAME] credit_card visa * 7672 stripe Menú degustación en…" at bounding box center [485, 337] width 971 height 470
click at [83, 63] on input "[DATE] sep." at bounding box center [136, 57] width 120 height 23
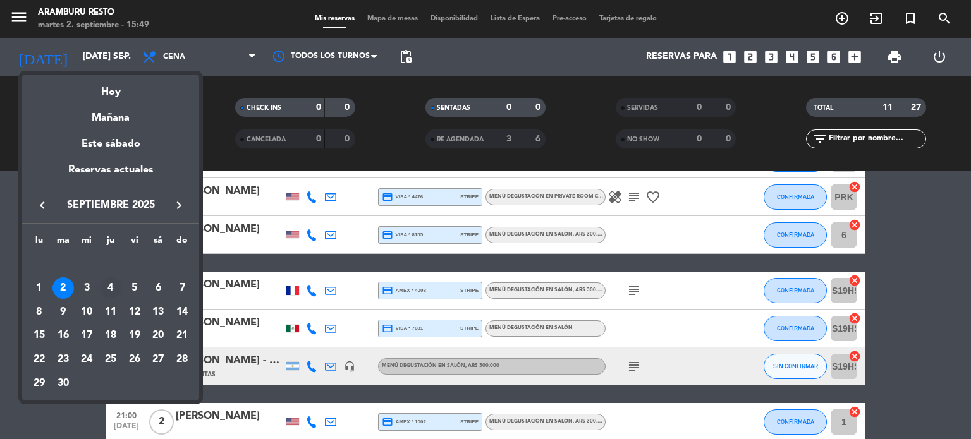
click at [111, 286] on div "4" at bounding box center [110, 287] width 21 height 21
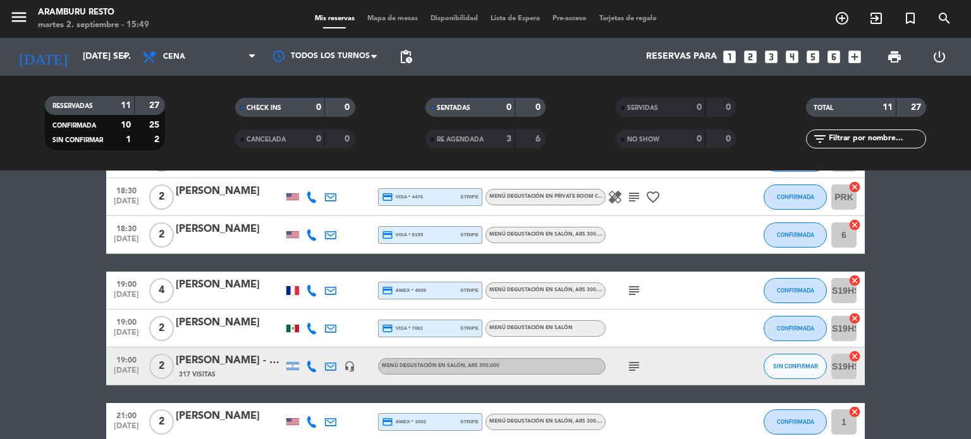
type input "[DEMOGRAPHIC_DATA] [DATE]"
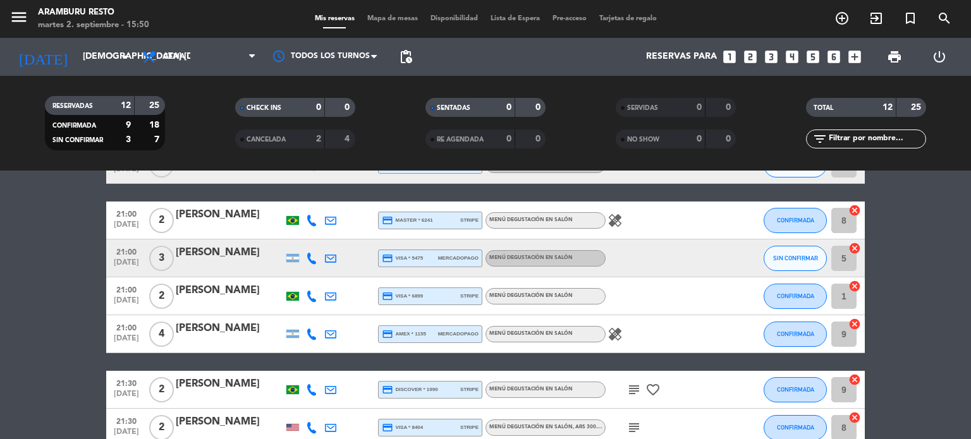
scroll to position [253, 0]
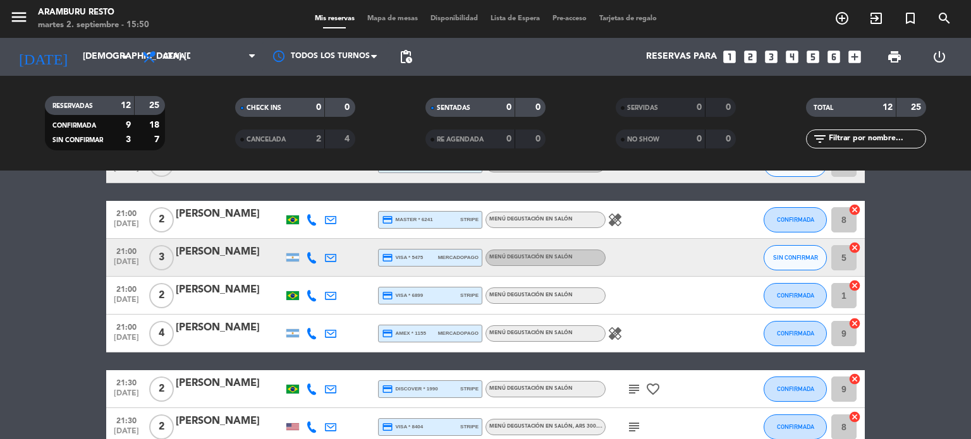
drag, startPoint x: 63, startPoint y: 320, endPoint x: 109, endPoint y: 20, distance: 304.2
click at [63, 320] on bookings-row "18:30 [DATE] 2 [PERSON_NAME] credit_card visa * 0951 stripe Menú degustación en…" at bounding box center [485, 230] width 971 height 508
